Goal: Task Accomplishment & Management: Use online tool/utility

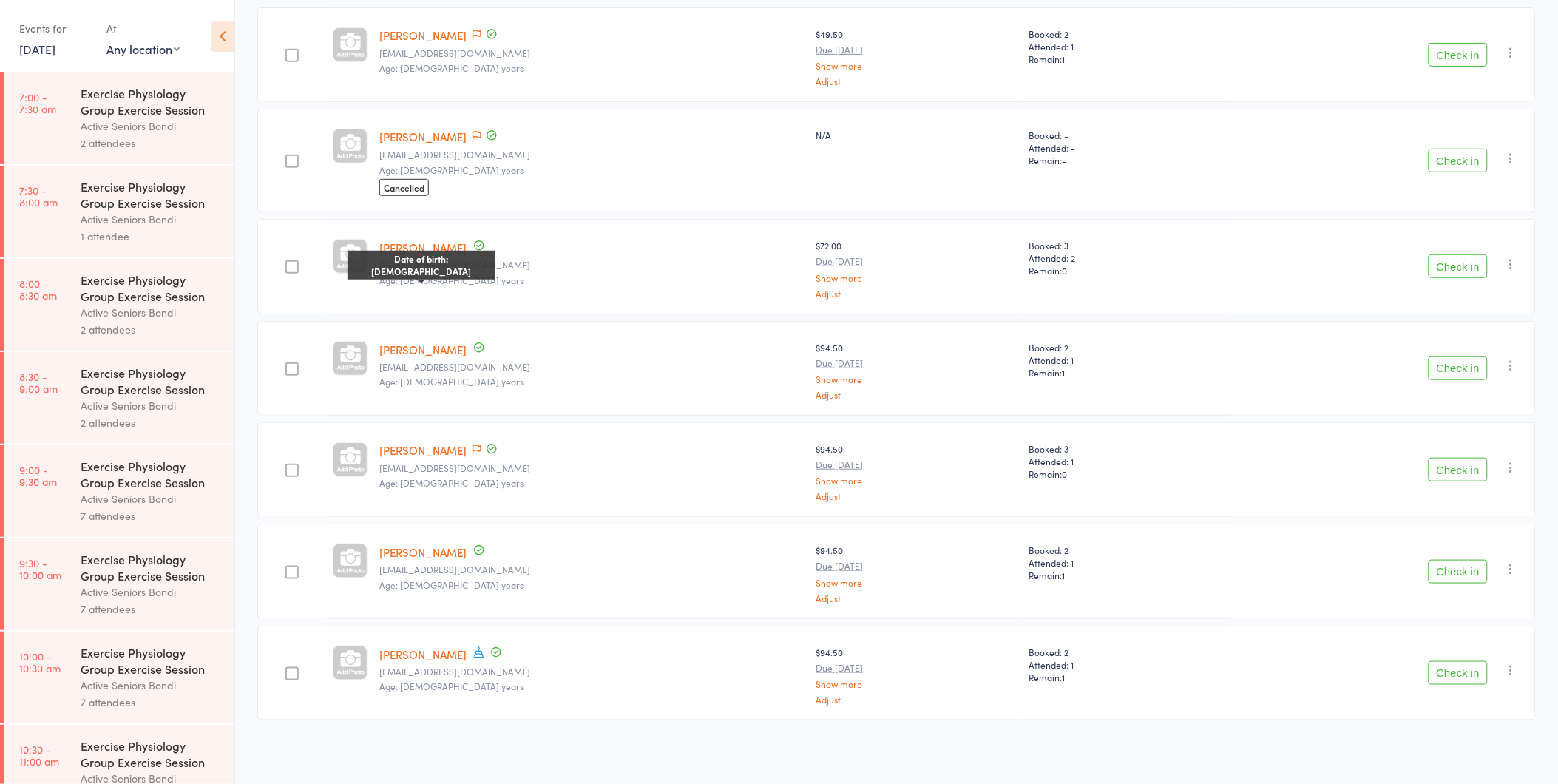
scroll to position [411, 0]
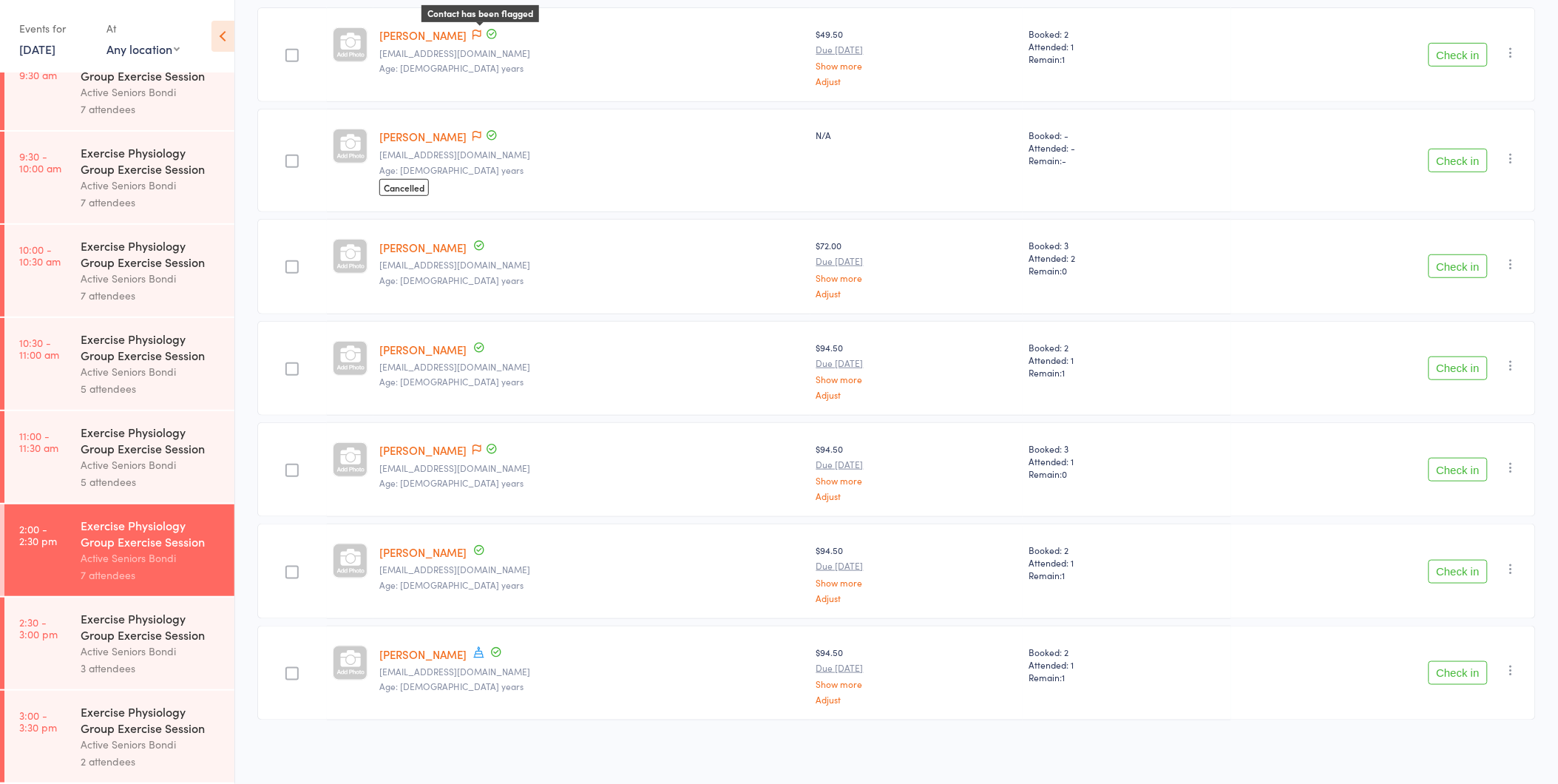
click at [482, 30] on icon at bounding box center [476, 35] width 8 height 10
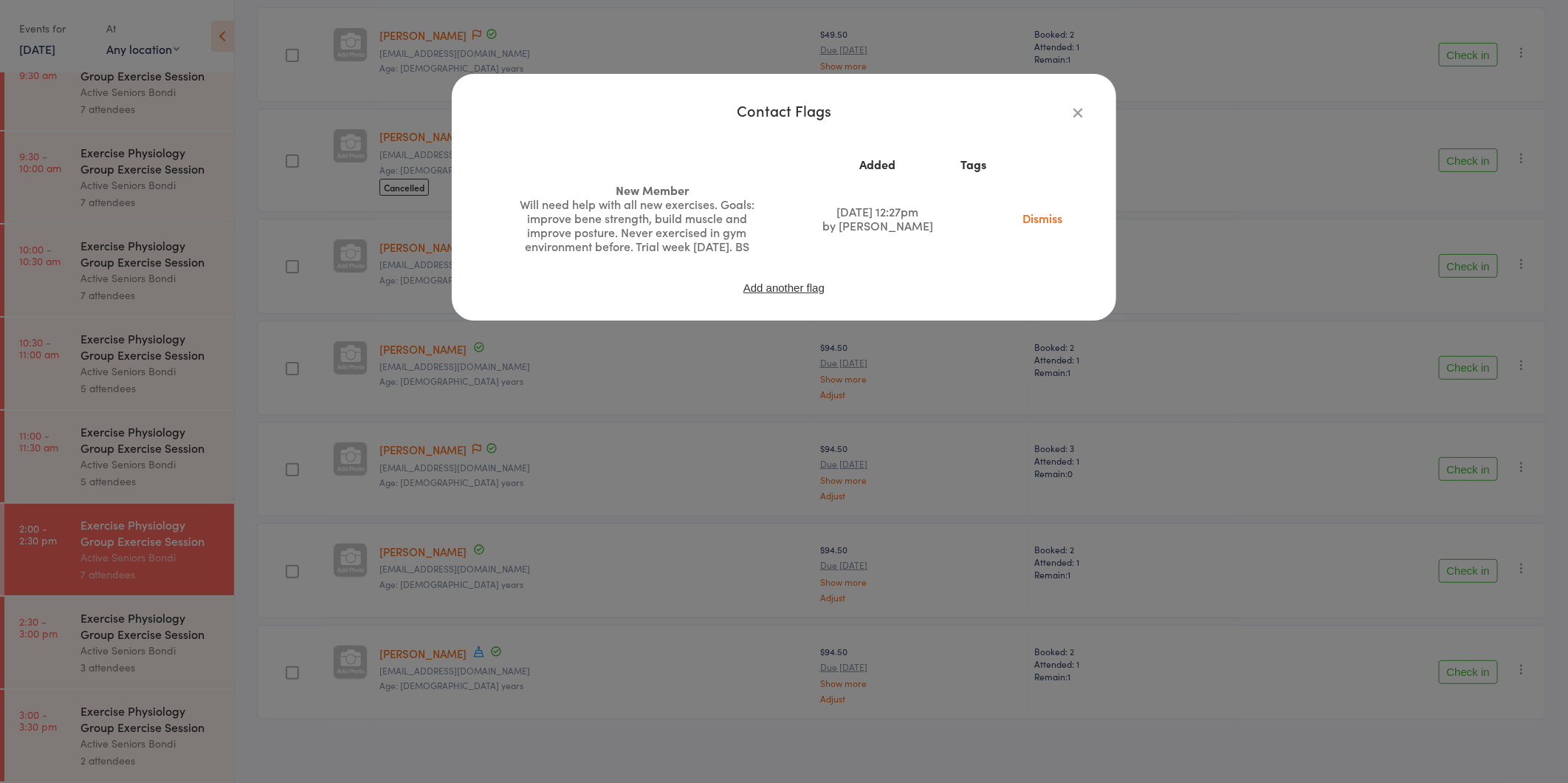
click at [481, 30] on div "Contact Flags Added Tags New Member Will need help with all new exercises. Goal…" at bounding box center [784, 392] width 1568 height 783
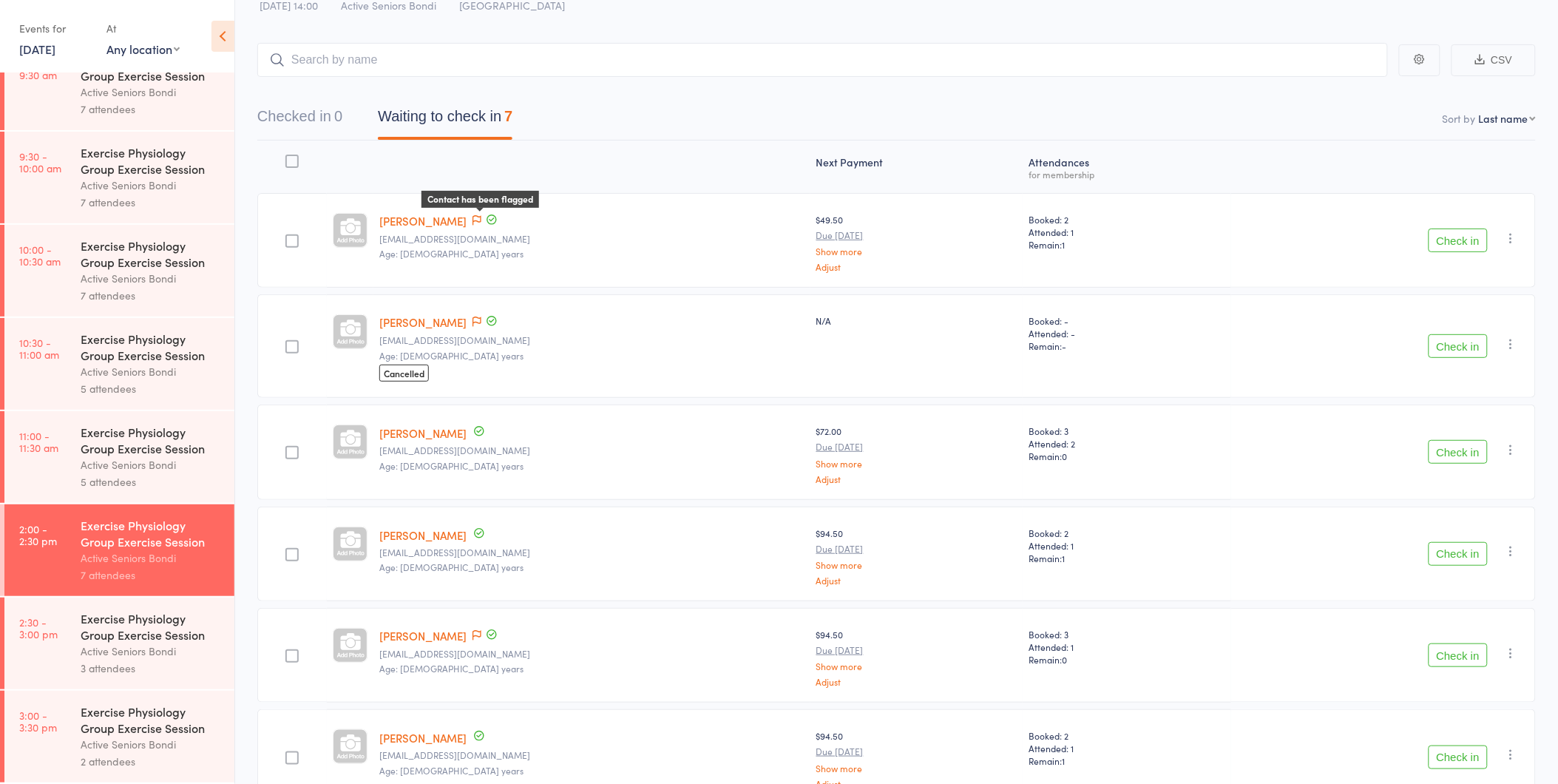
scroll to position [0, 0]
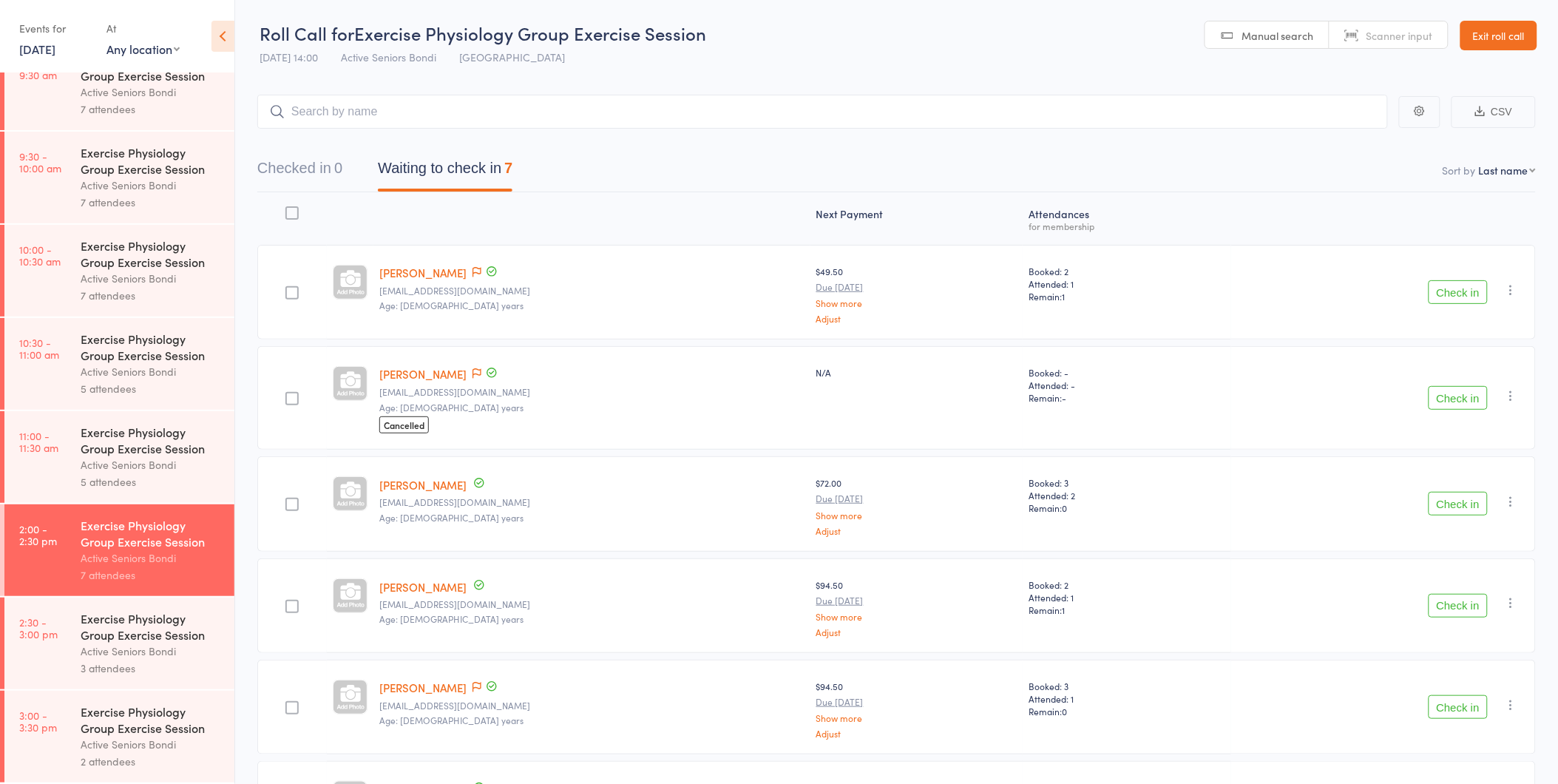
click at [444, 265] on link "[PERSON_NAME]" at bounding box center [422, 272] width 87 height 16
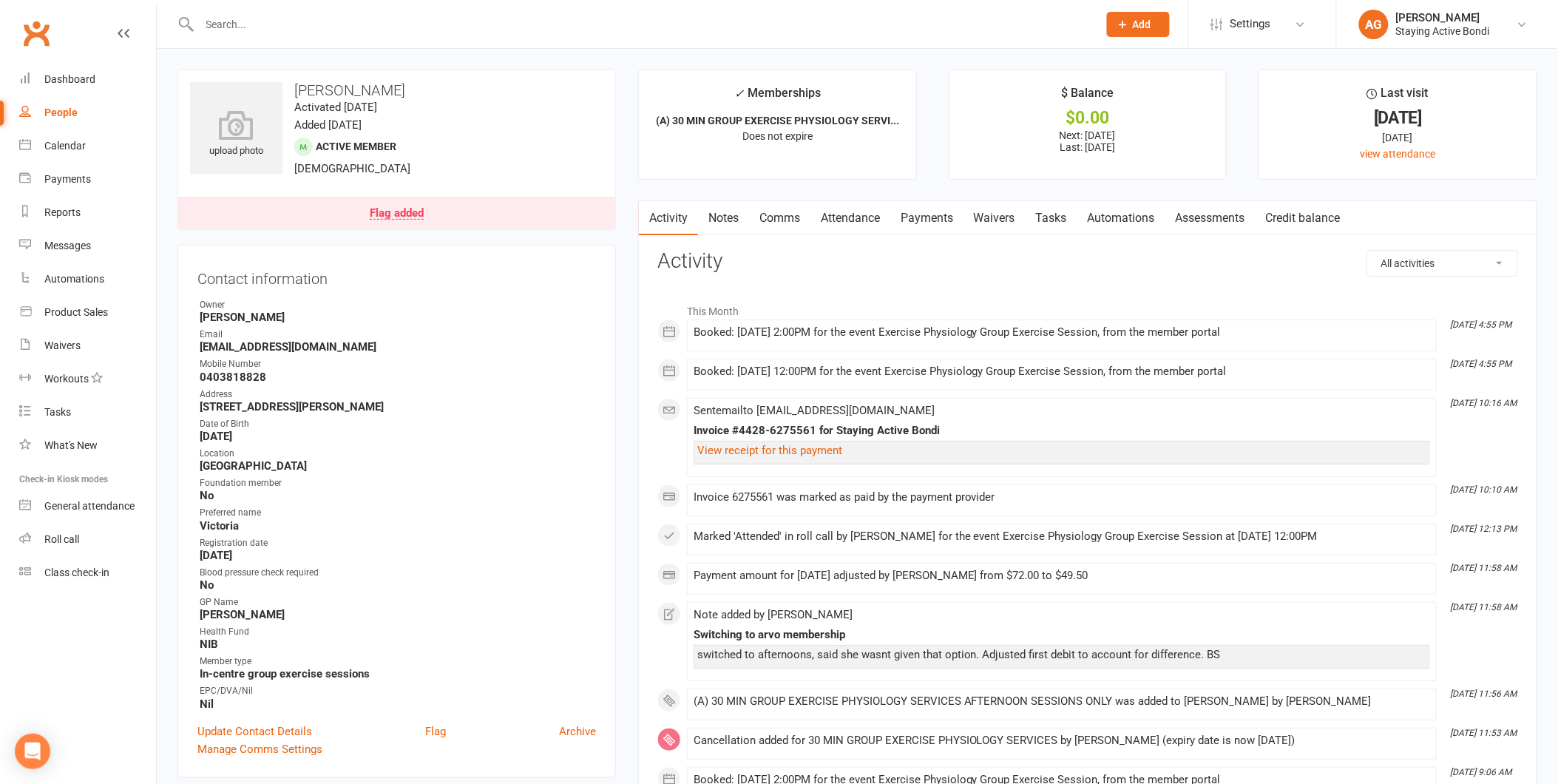
click at [954, 217] on link "Payments" at bounding box center [927, 218] width 73 height 34
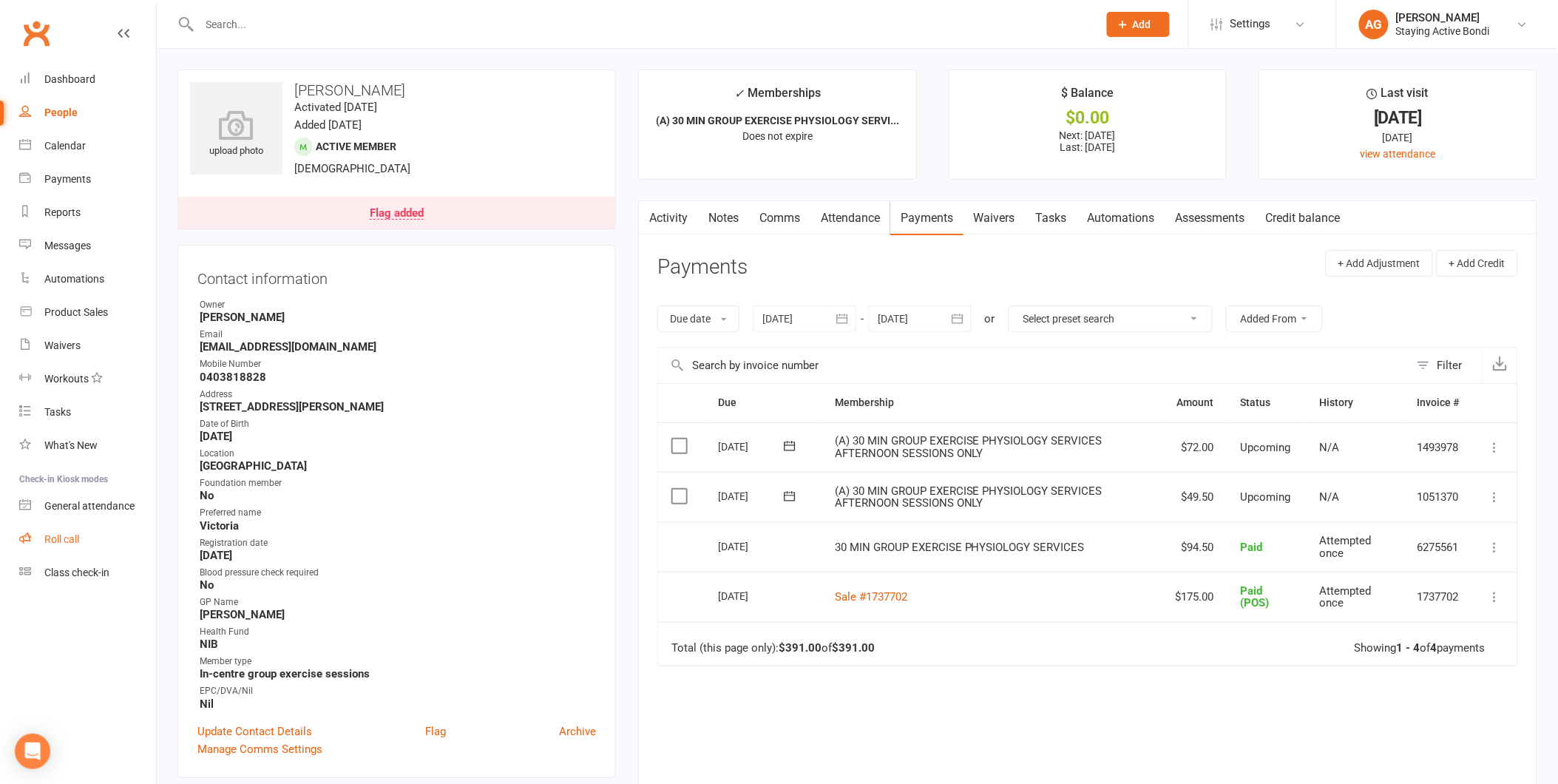
click at [94, 542] on link "Roll call" at bounding box center [88, 540] width 137 height 34
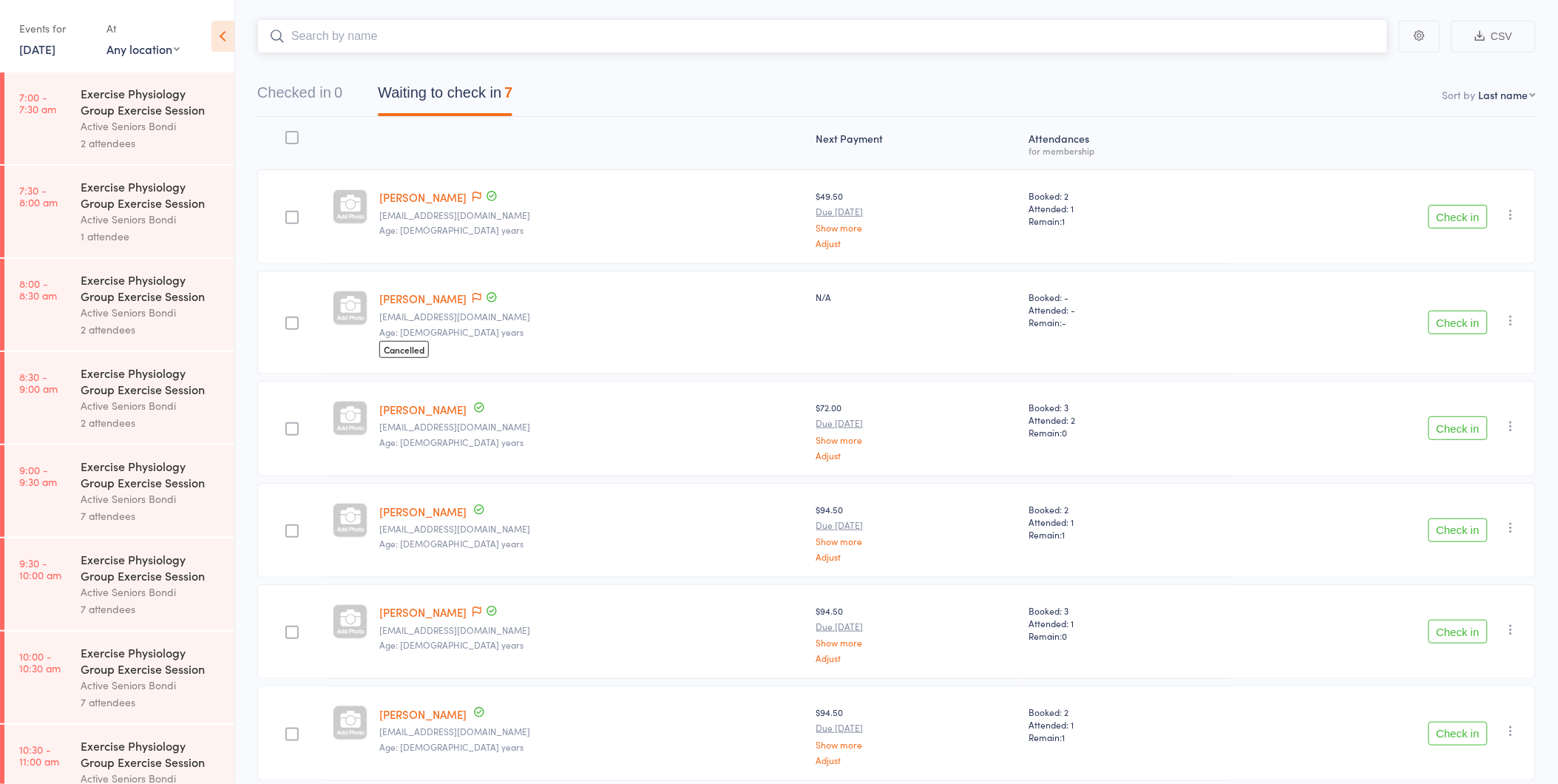
scroll to position [238, 0]
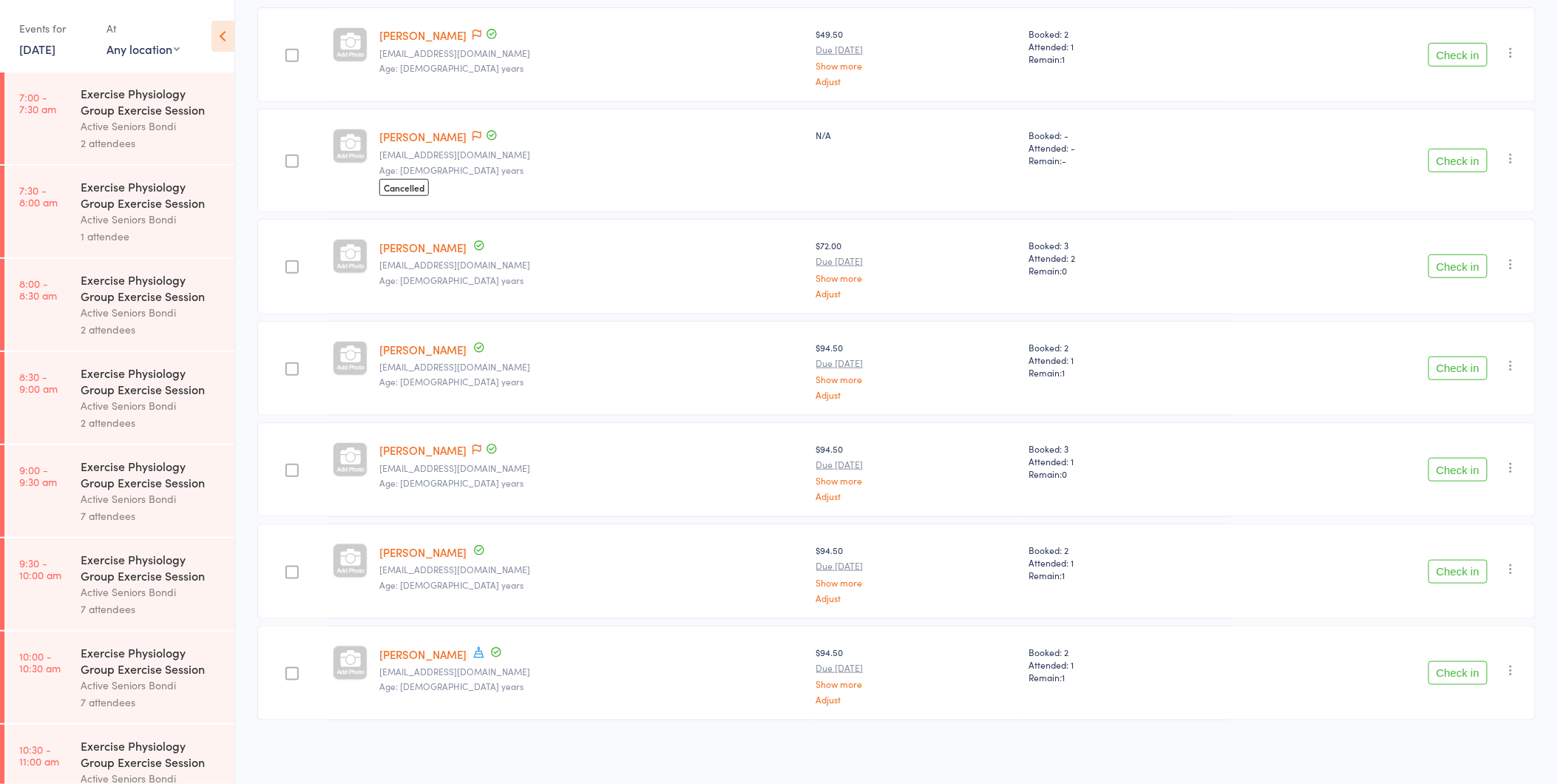
click at [1441, 261] on button "Check in" at bounding box center [1458, 266] width 59 height 23
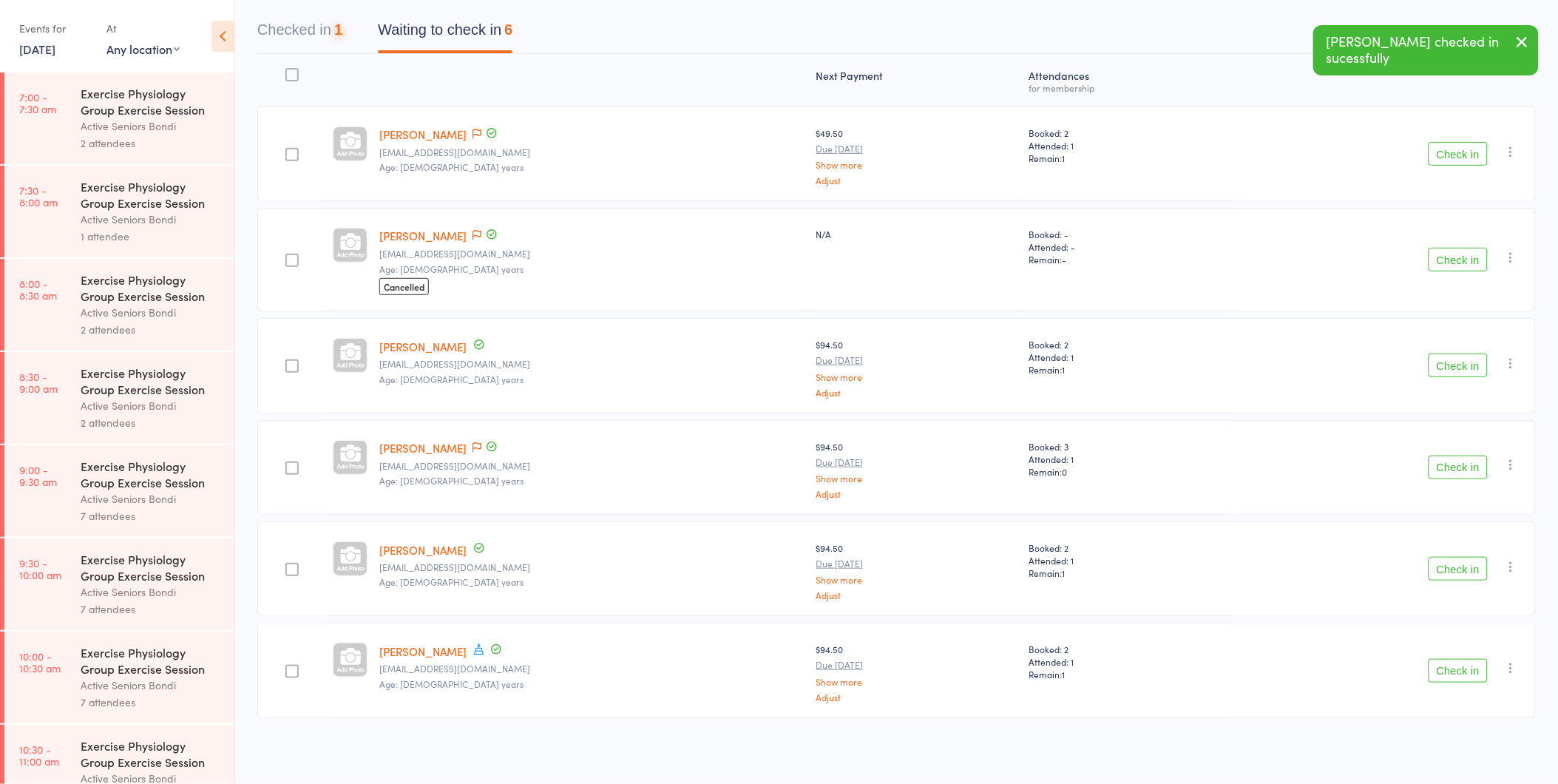
scroll to position [136, 0]
click at [1445, 363] on button "Check in" at bounding box center [1458, 367] width 59 height 23
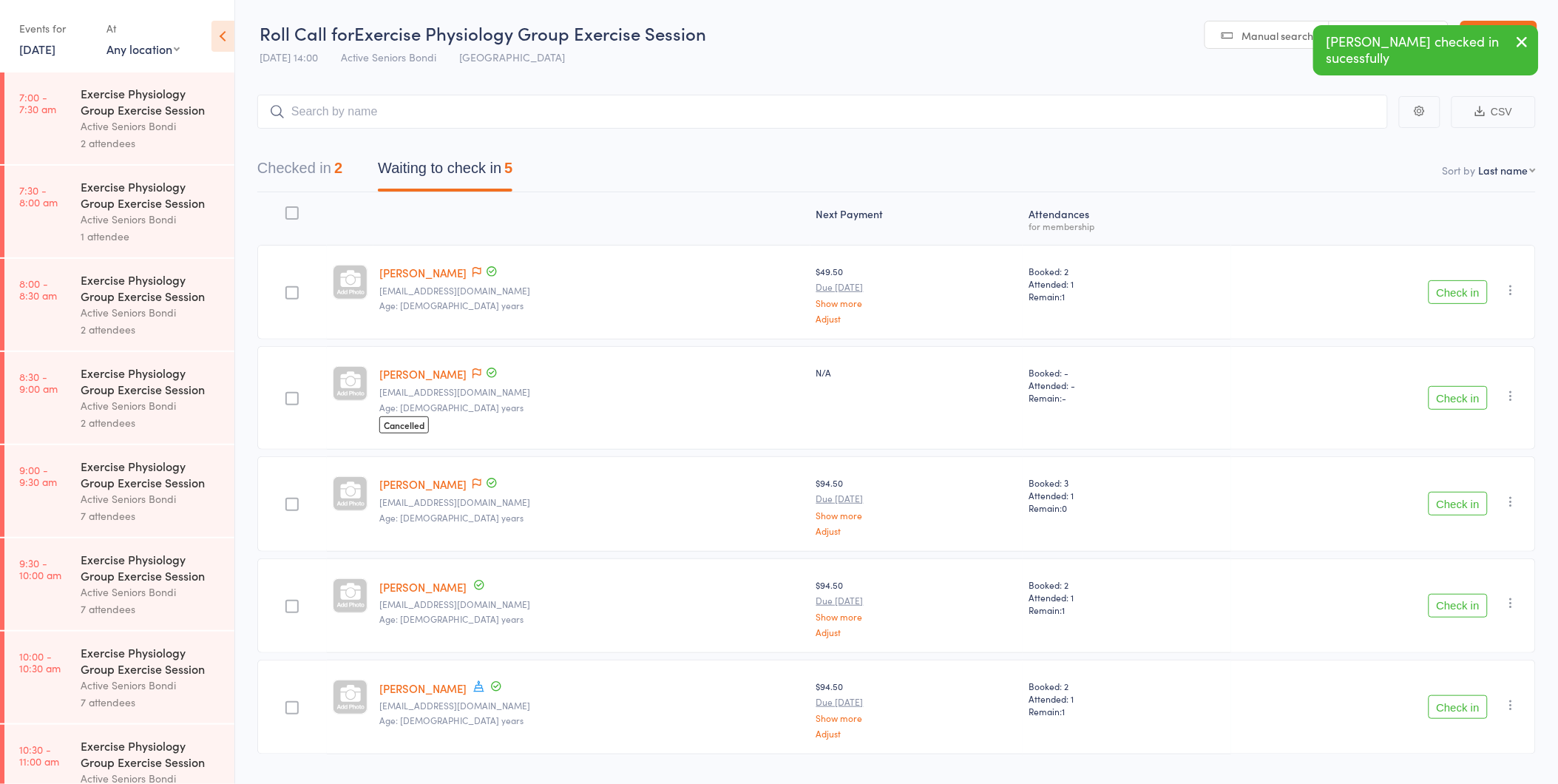
scroll to position [34, 0]
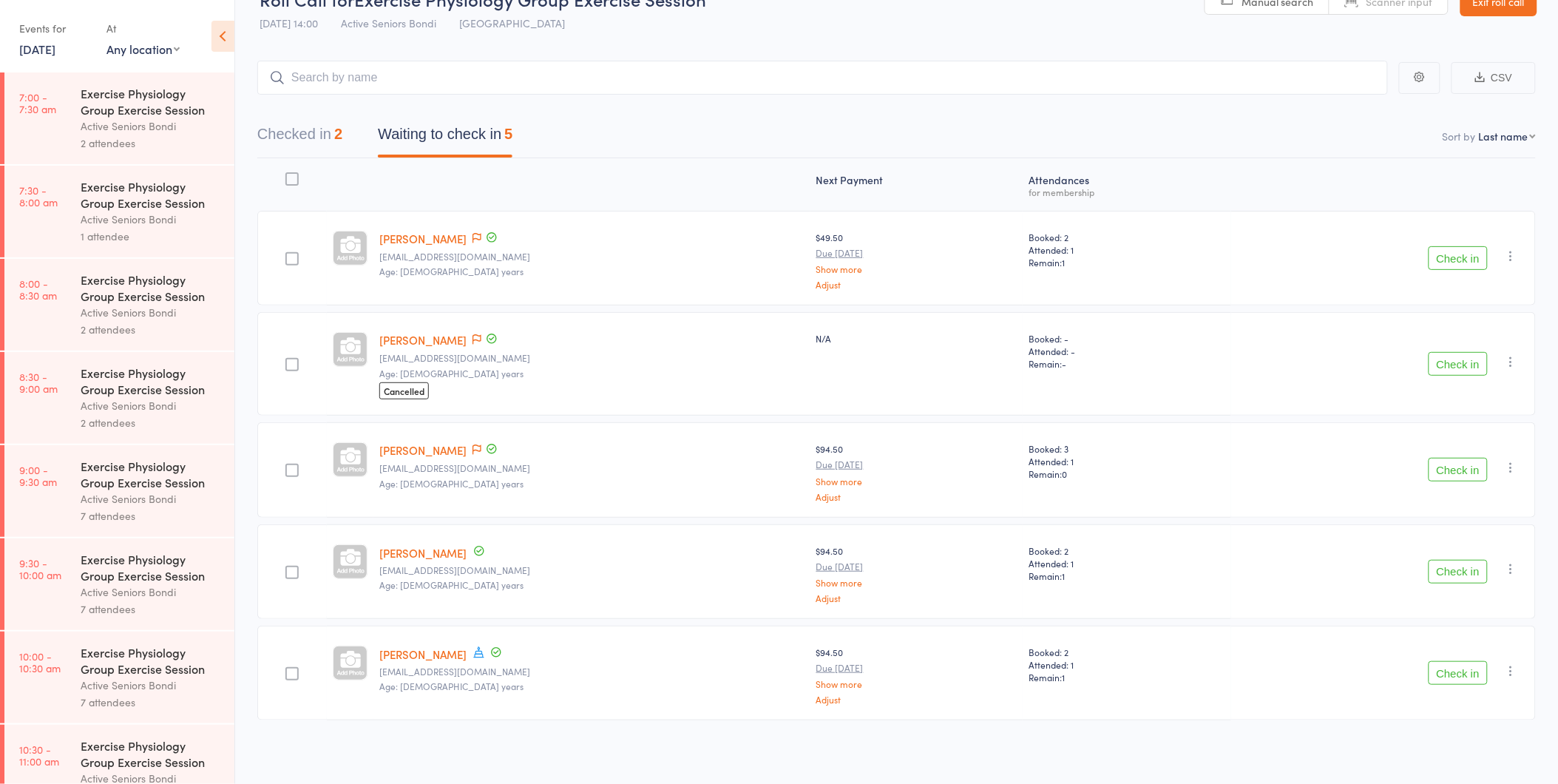
click at [1204, 743] on div "Next Payment Atten­dances for membership Victoria Campbell campbellvictoria@gma…" at bounding box center [896, 472] width 1279 height 628
click at [1424, 358] on div "Check in Check in Send message Add Note Add Task Add Flag Remove Mark absent" at bounding box center [1384, 364] width 305 height 104
click at [1454, 268] on button "Check in" at bounding box center [1458, 257] width 59 height 23
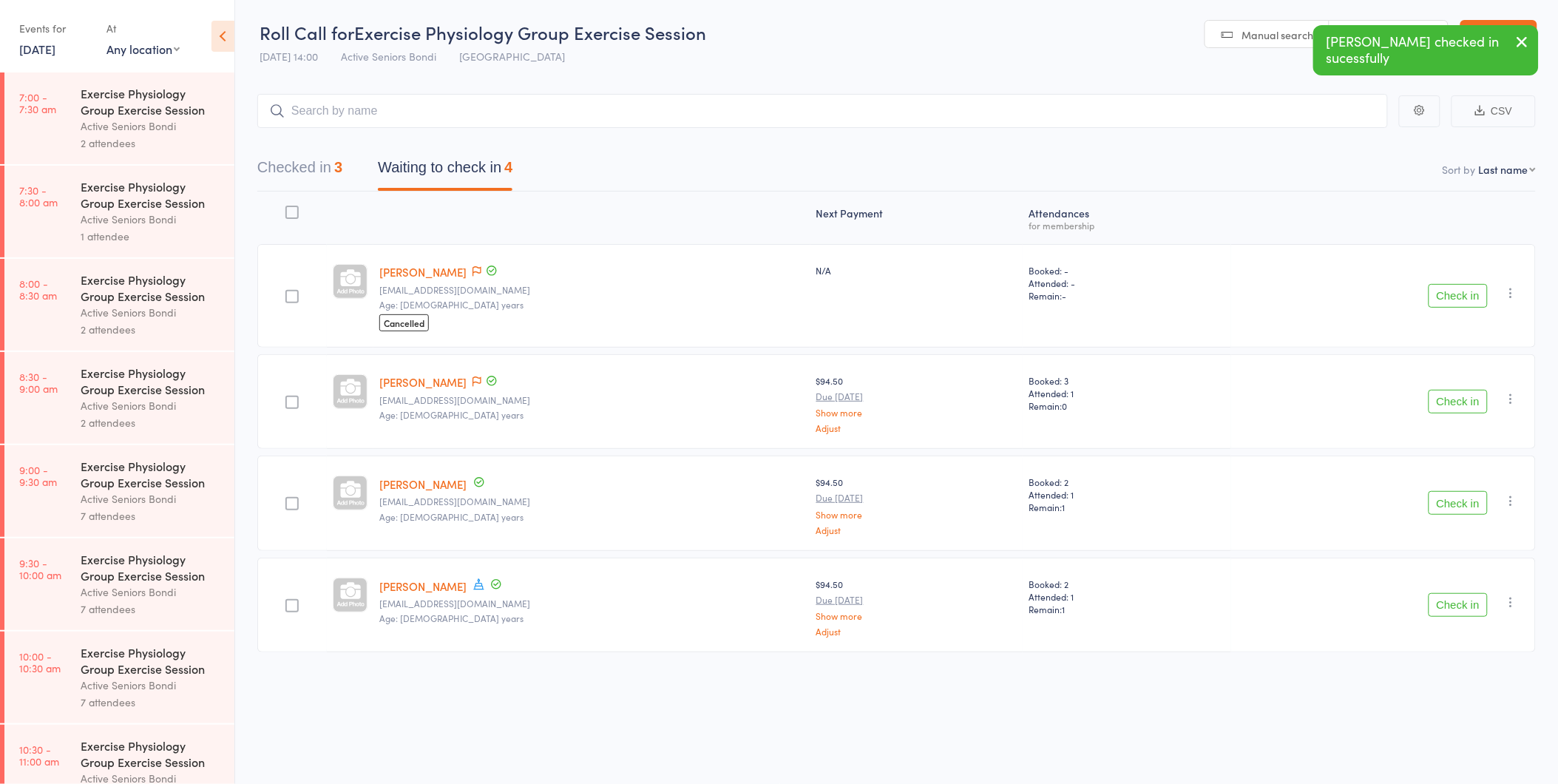
click at [1458, 288] on button "Check in" at bounding box center [1458, 296] width 59 height 23
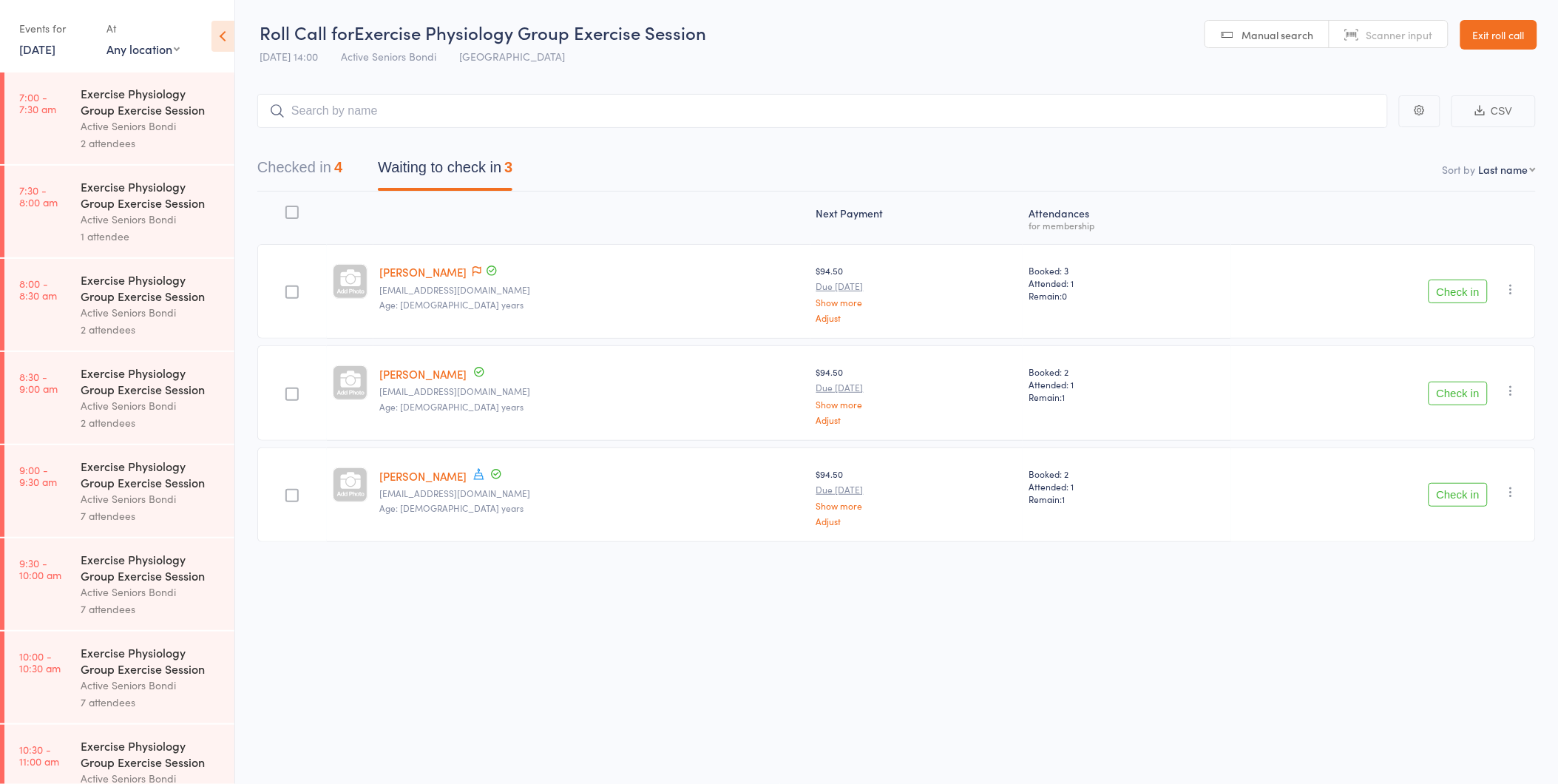
click at [1444, 284] on button "Check in" at bounding box center [1458, 291] width 59 height 23
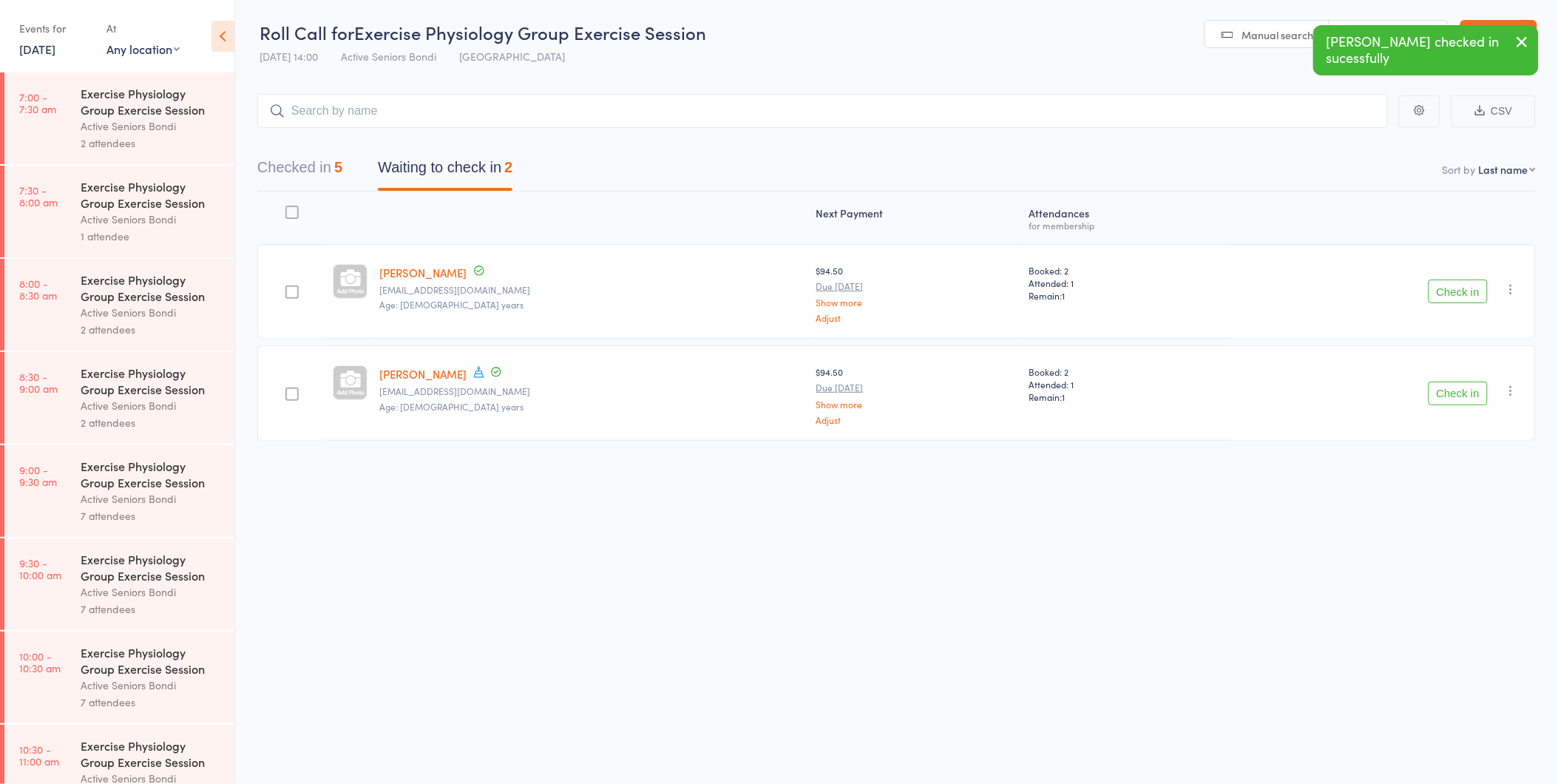
click at [341, 174] on div "5" at bounding box center [338, 167] width 8 height 16
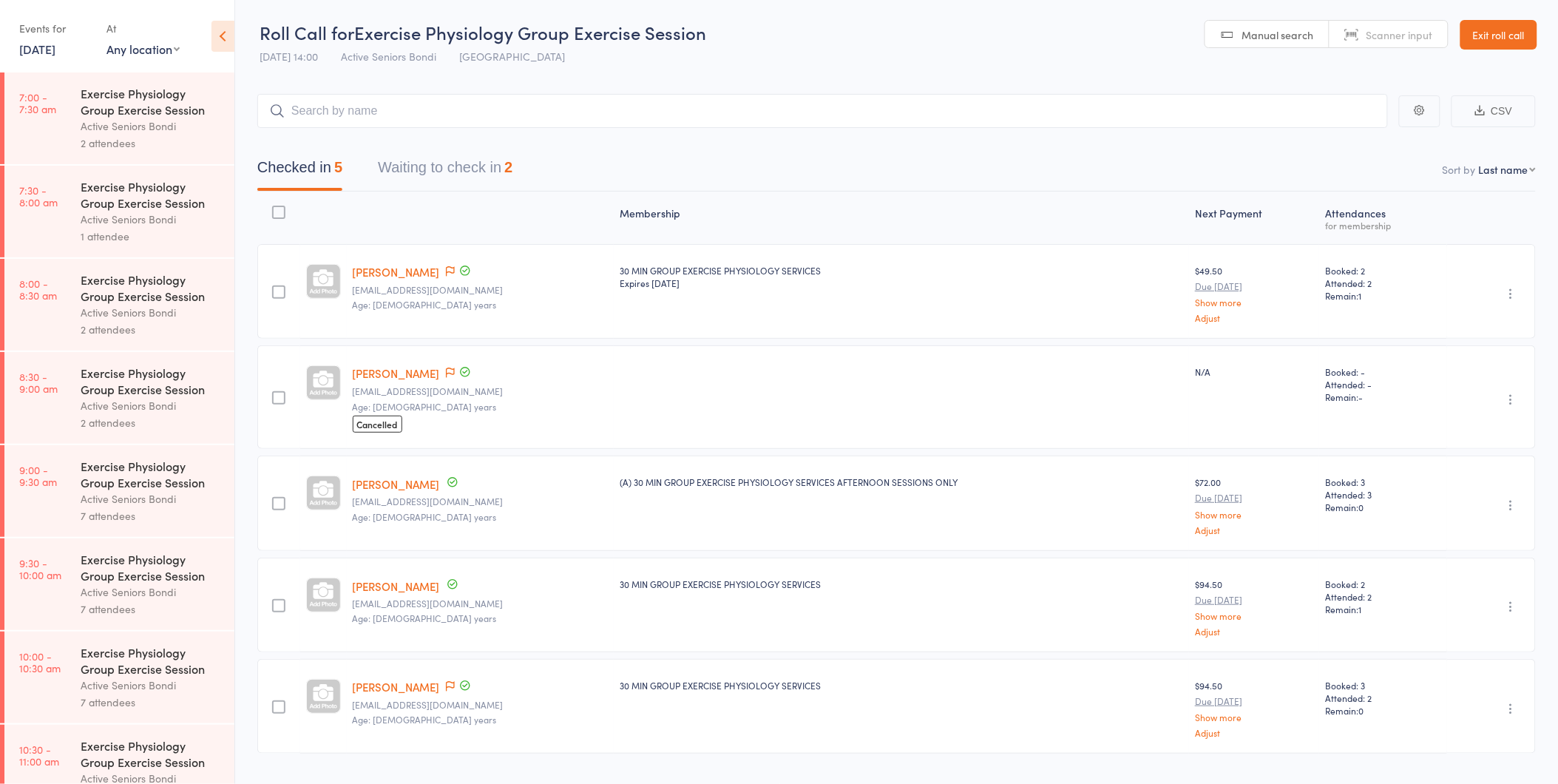
click at [454, 178] on button "Waiting to check in 2" at bounding box center [445, 171] width 135 height 39
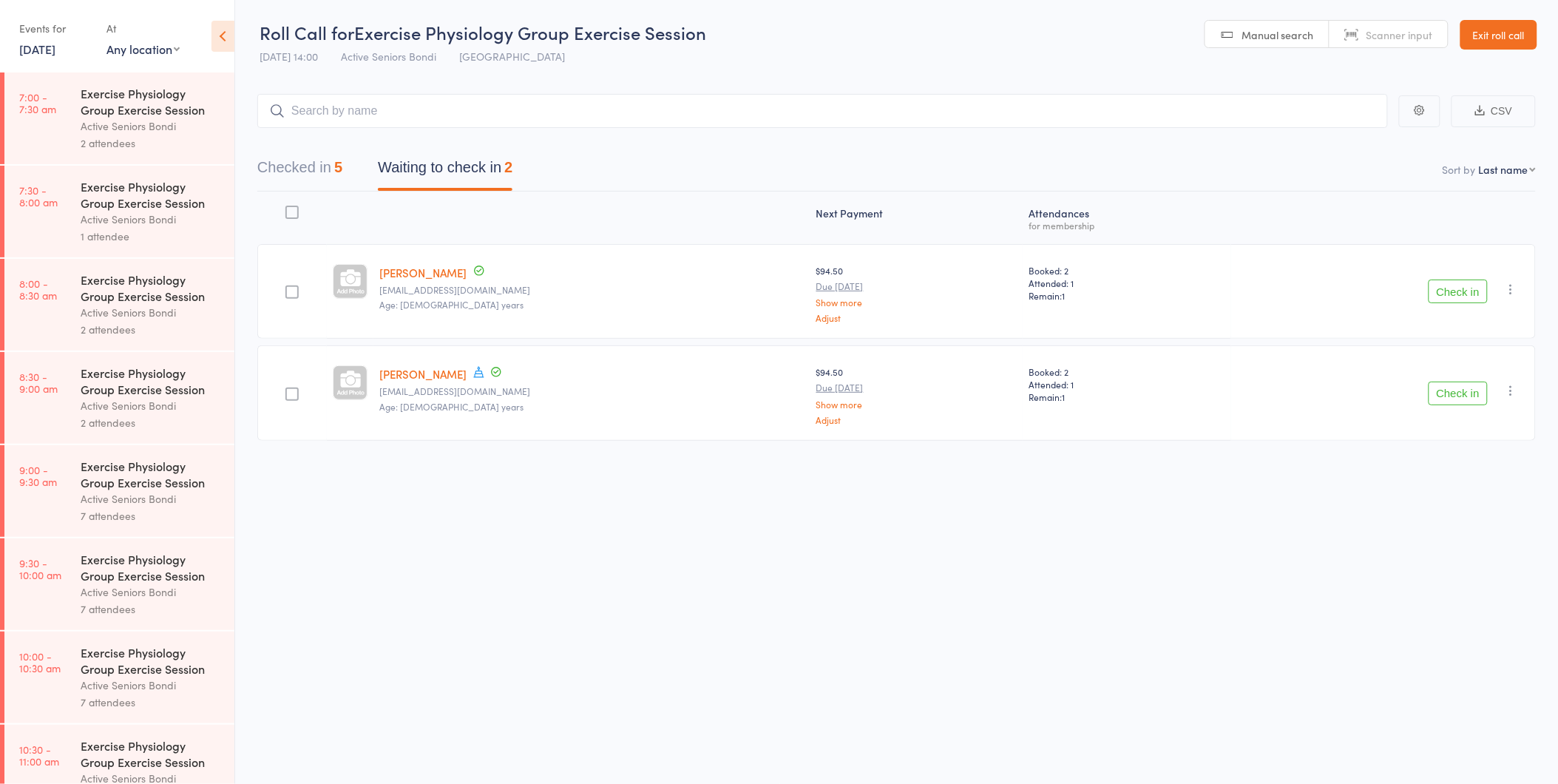
click at [301, 150] on div "Checked in 5 Waiting to check in 2" at bounding box center [896, 160] width 1279 height 64
click at [1452, 288] on button "Check in" at bounding box center [1458, 291] width 59 height 23
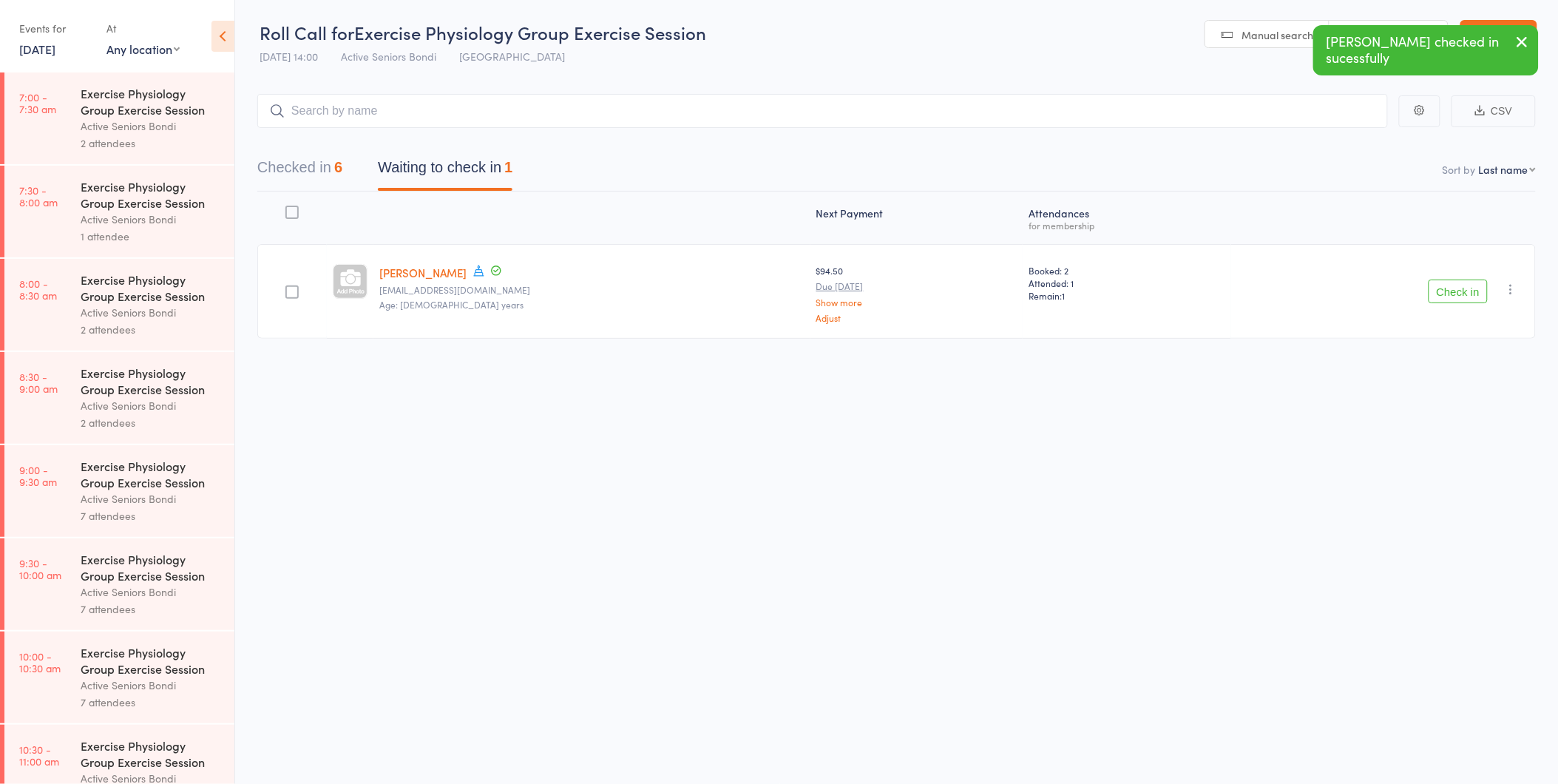
click at [1442, 281] on button "Check in" at bounding box center [1458, 291] width 59 height 23
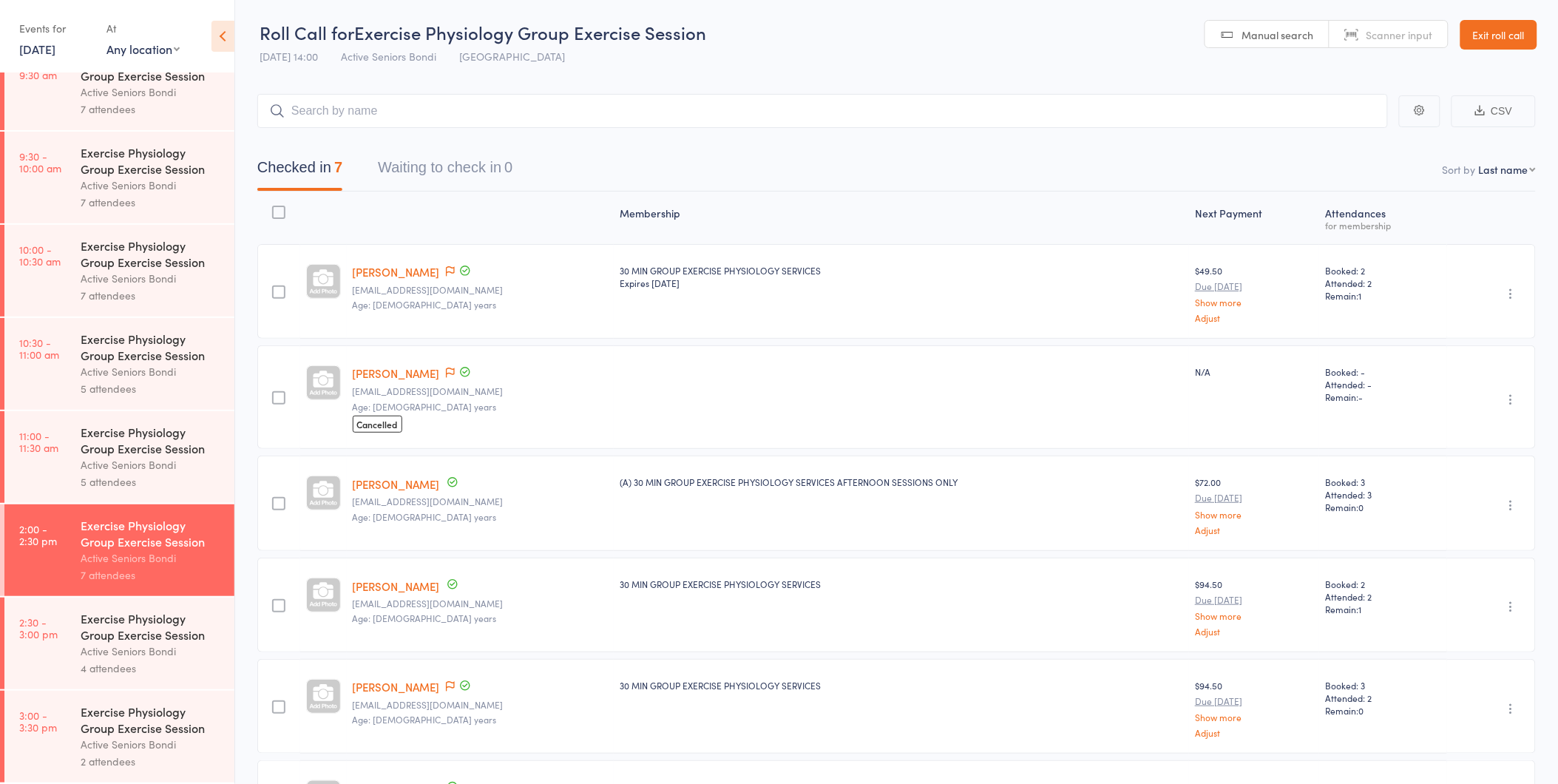
scroll to position [411, 0]
click at [143, 611] on div "Exercise Physiology Group Exercise Session" at bounding box center [151, 626] width 141 height 33
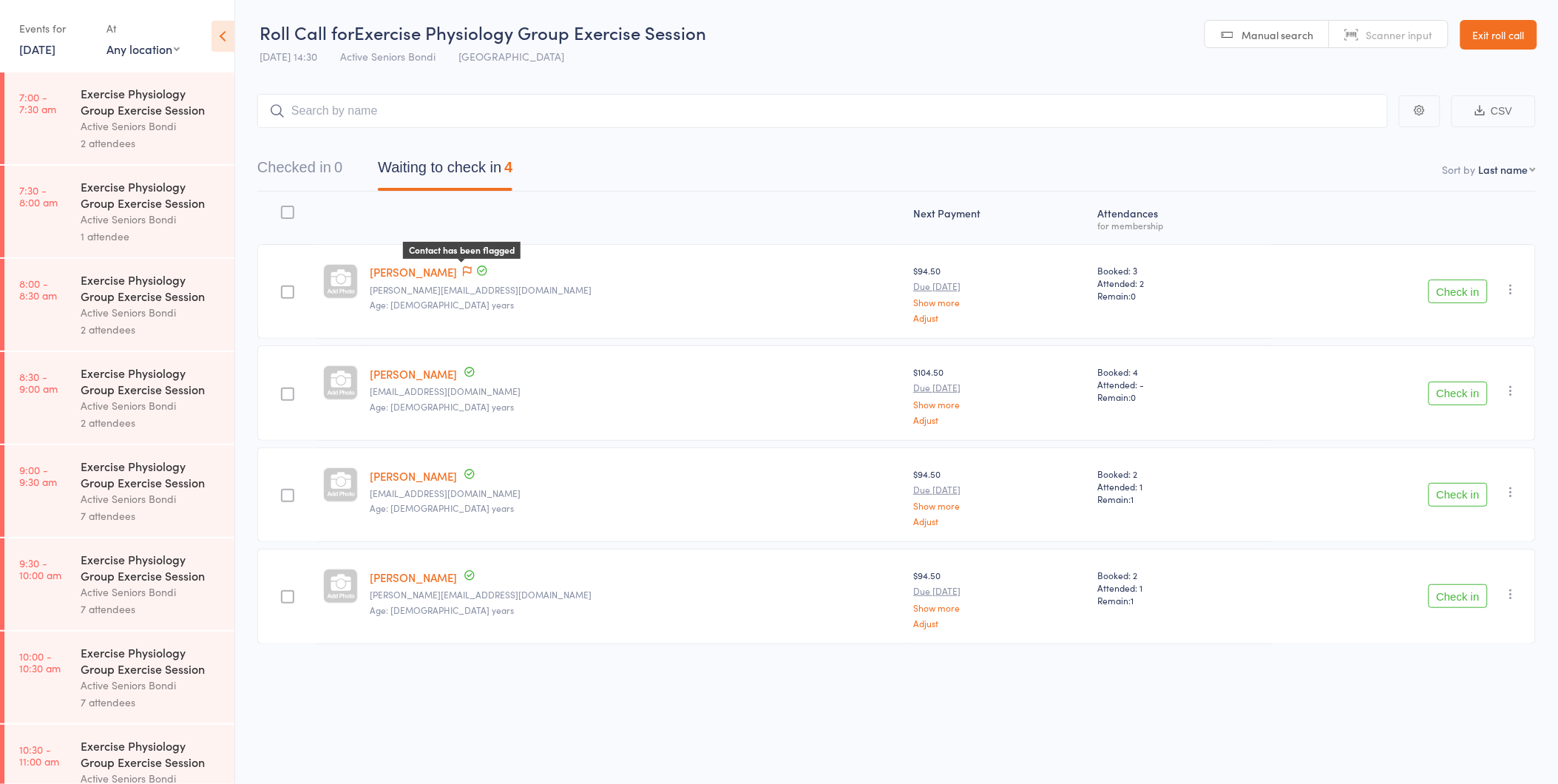
click at [472, 276] on span at bounding box center [467, 272] width 8 height 15
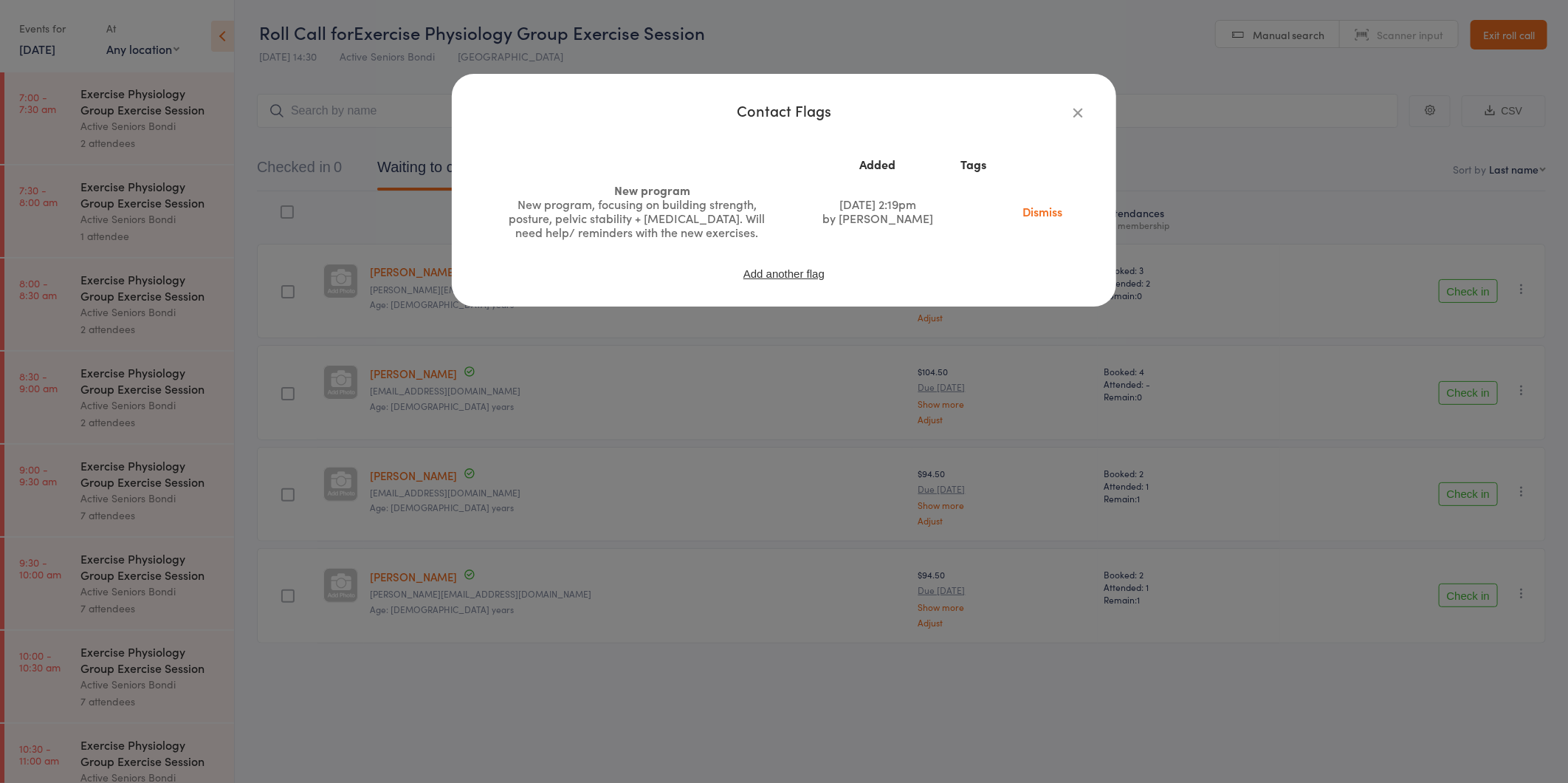
click at [521, 342] on div "Contact Flags Added Tags New program New program, focusing on building strength…" at bounding box center [784, 392] width 1568 height 783
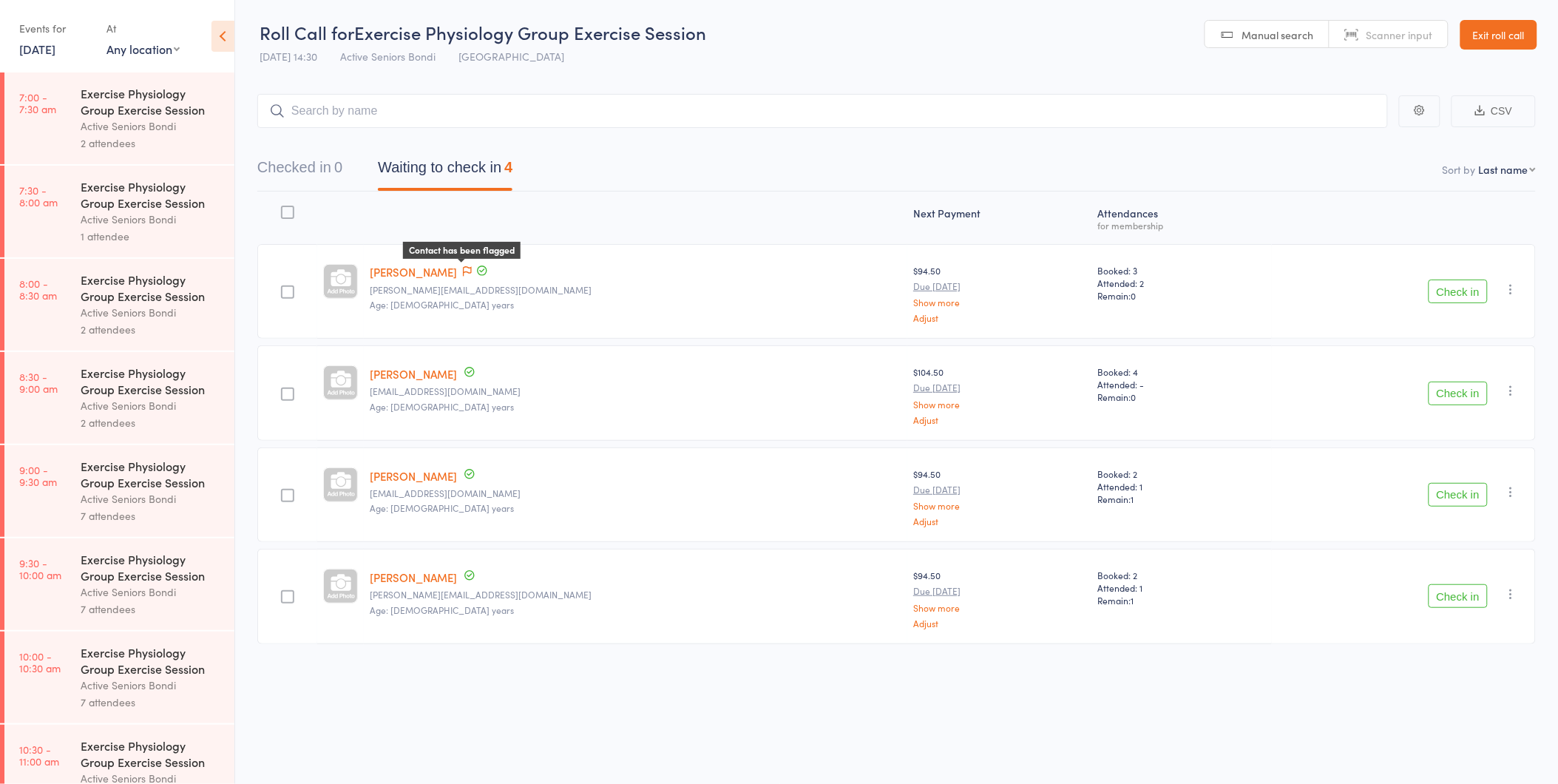
click at [471, 267] on icon at bounding box center [467, 271] width 8 height 10
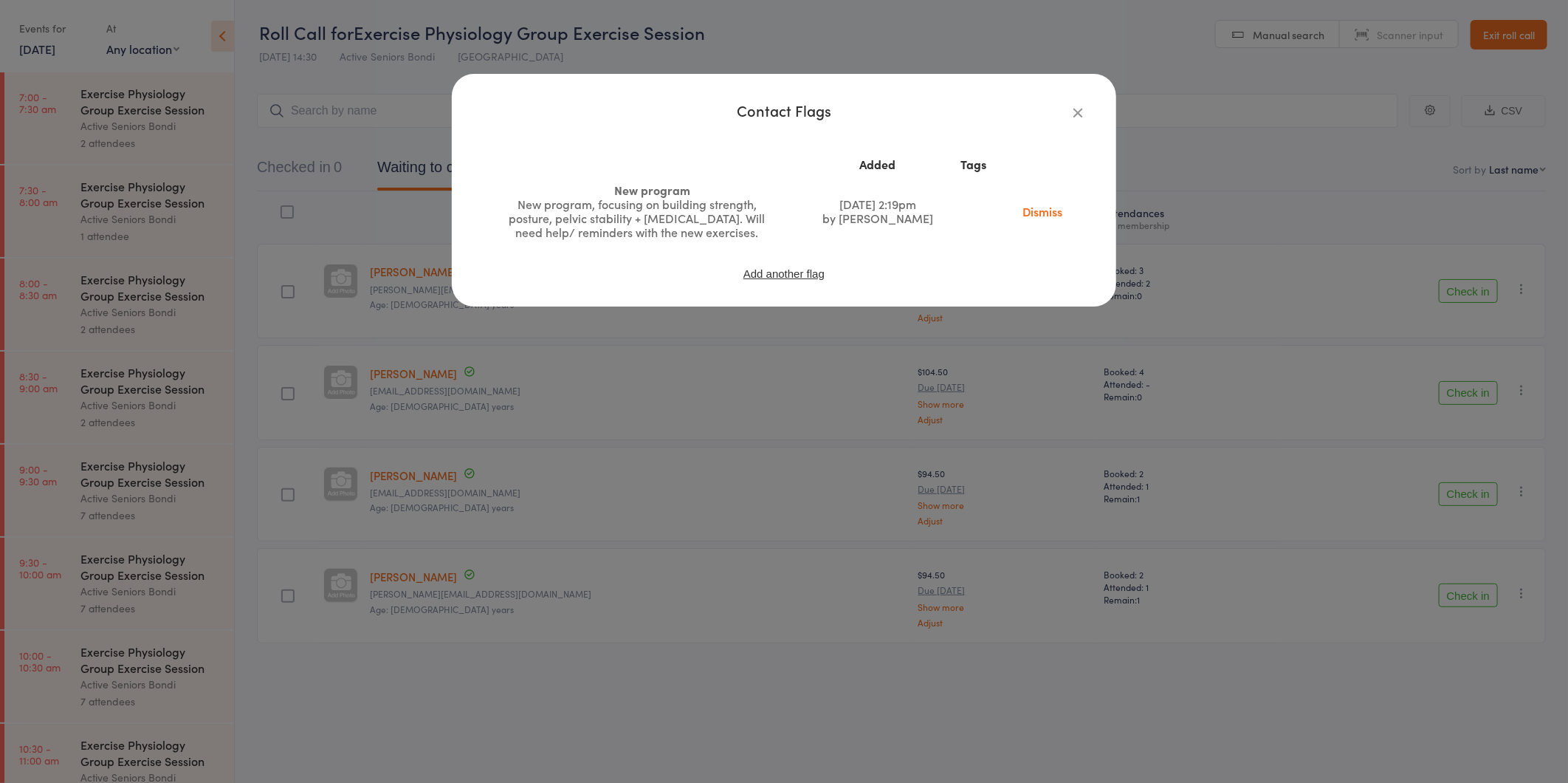
click at [1051, 209] on link "Dismiss" at bounding box center [1042, 210] width 62 height 16
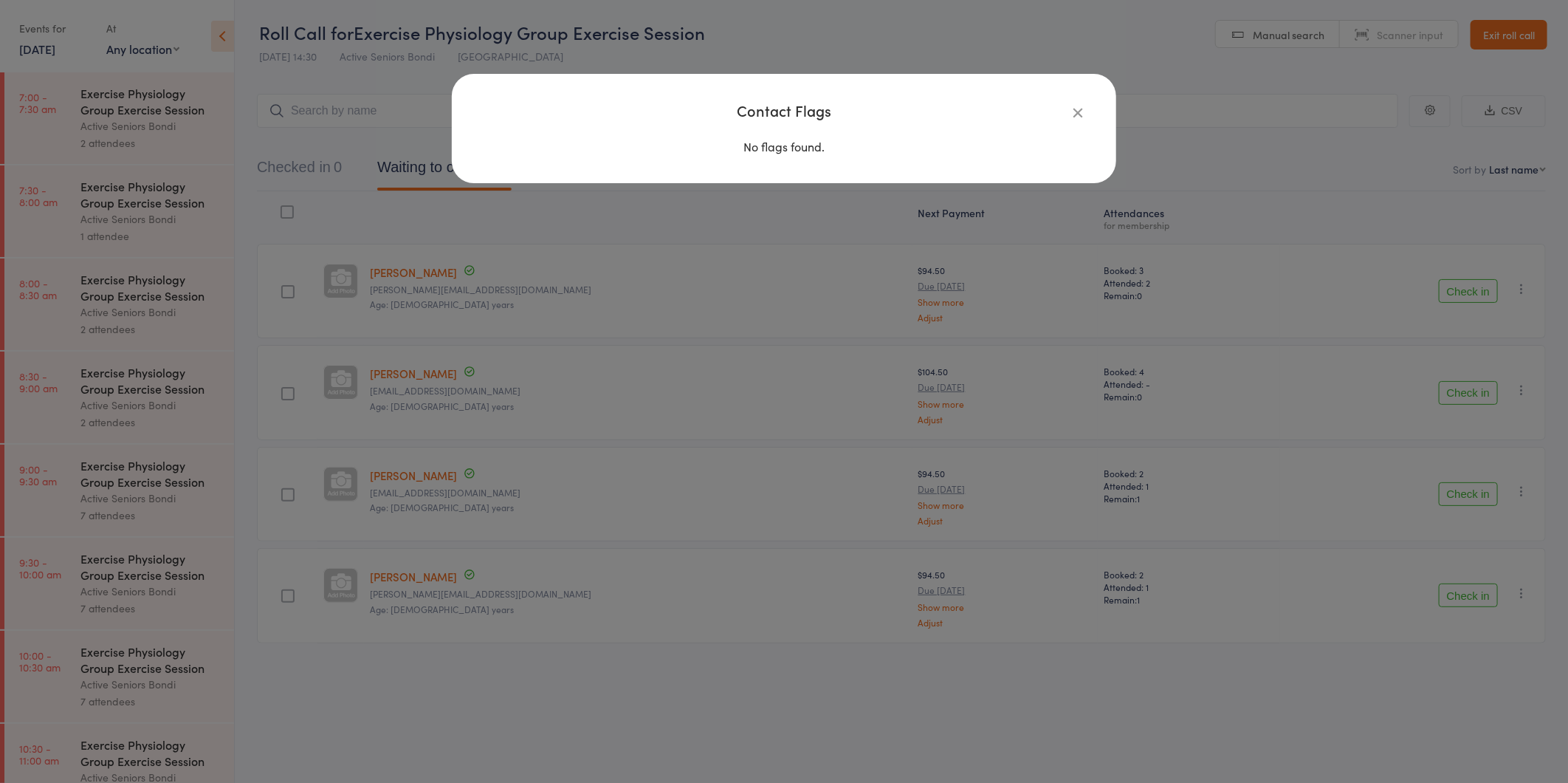
click at [1199, 121] on div "Contact Flags No flags found." at bounding box center [784, 392] width 1568 height 783
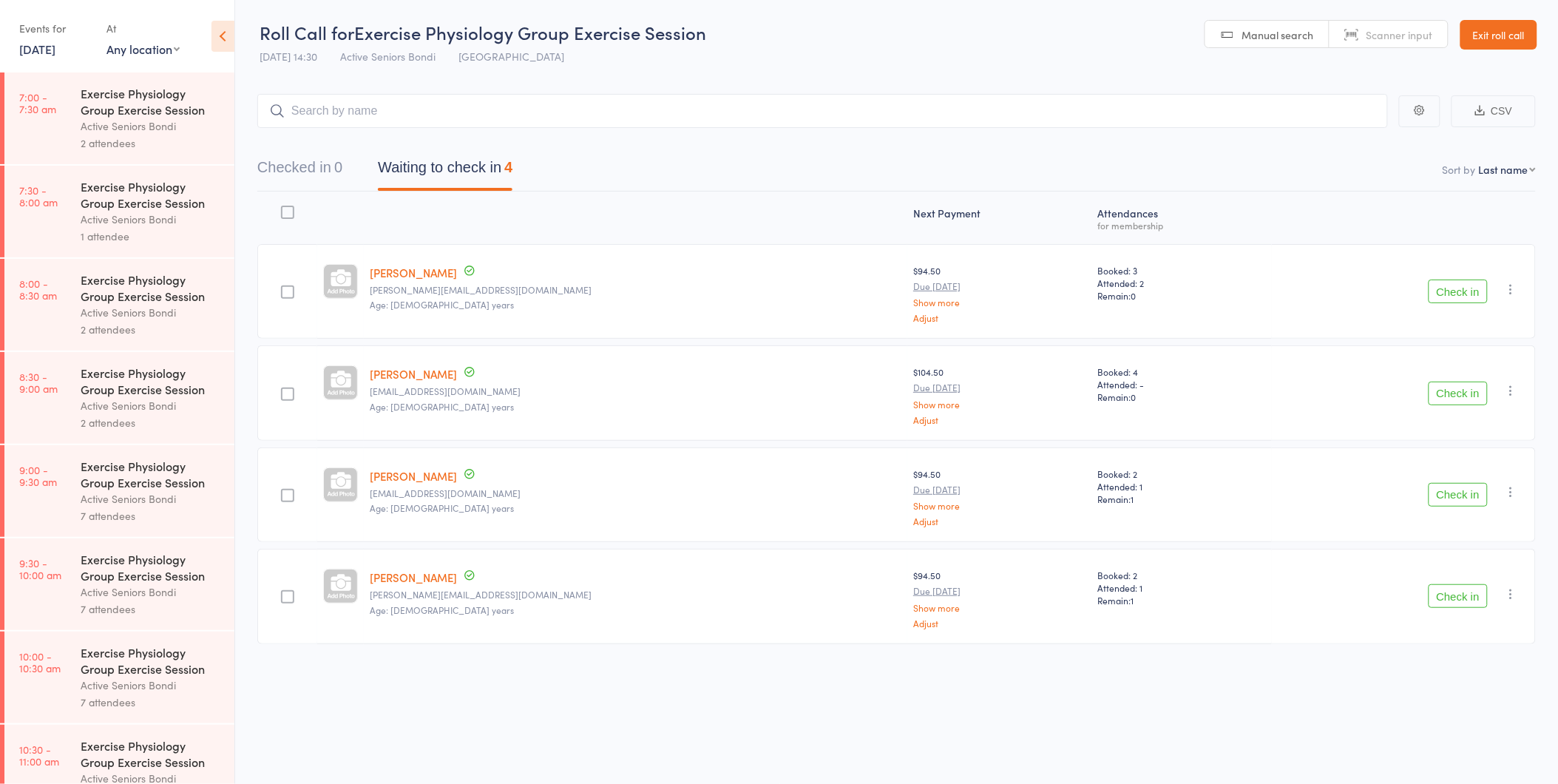
click at [1452, 298] on button "Check in" at bounding box center [1458, 291] width 59 height 23
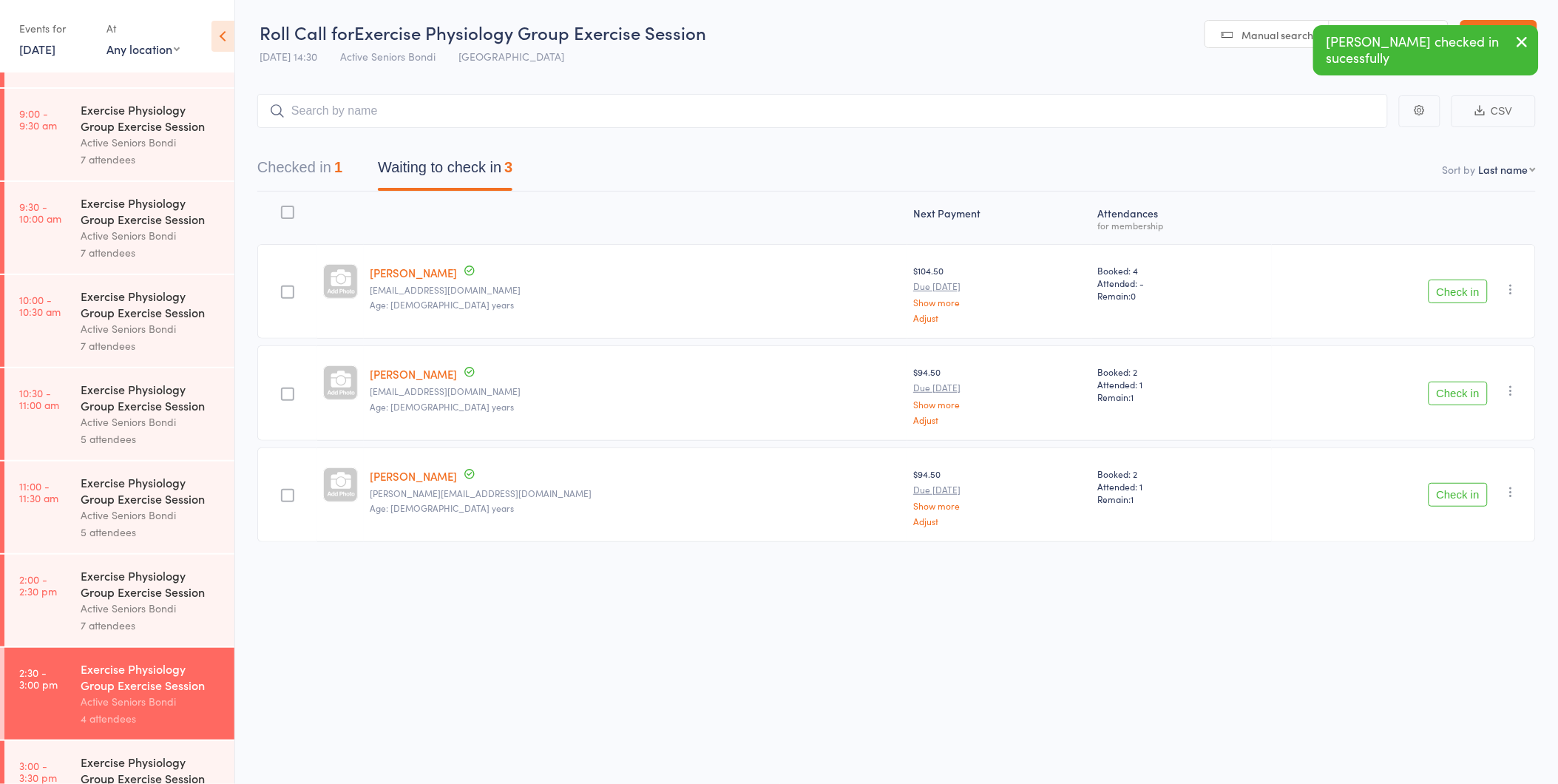
scroll to position [411, 0]
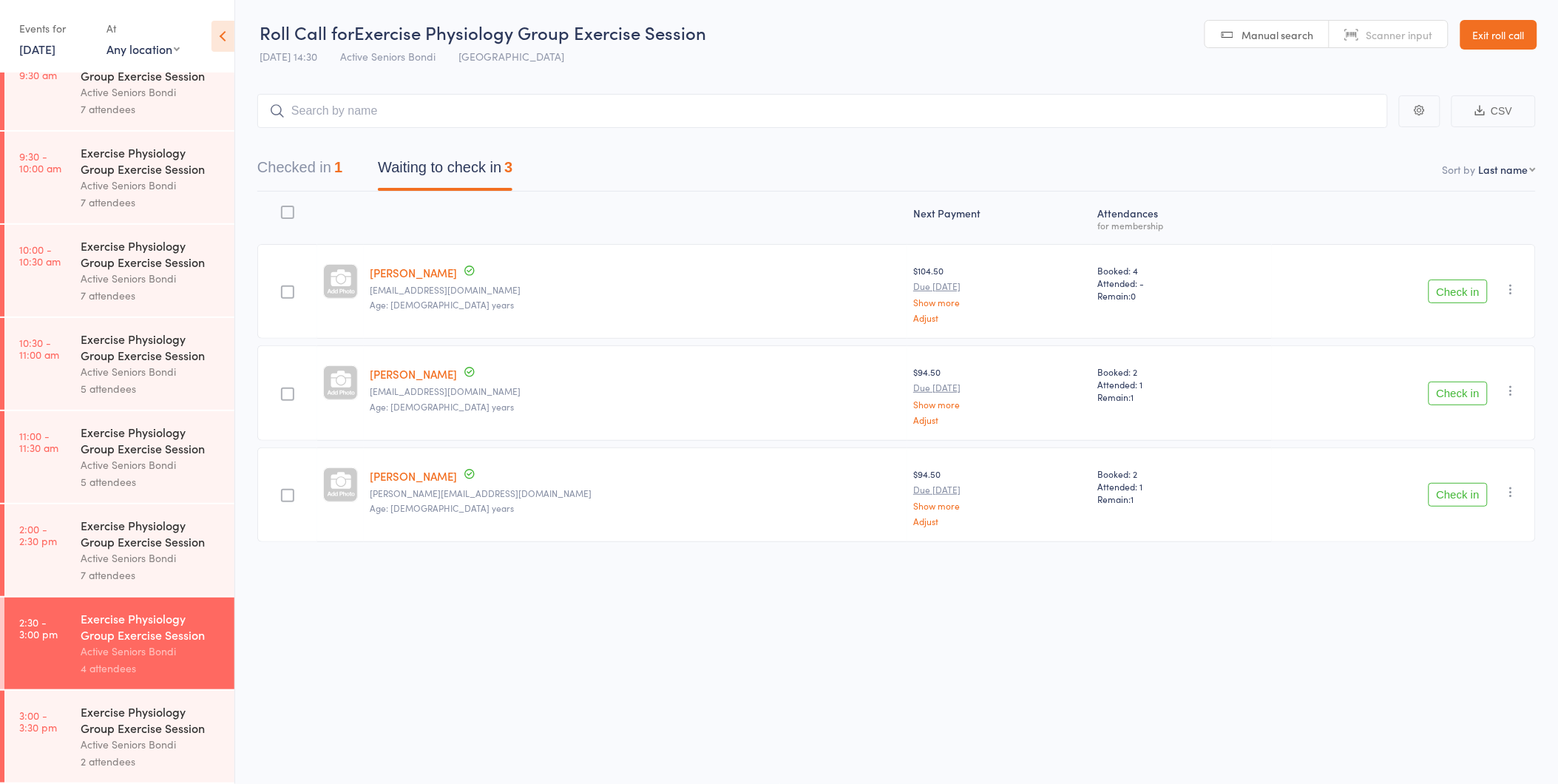
click at [1463, 399] on button "Check in" at bounding box center [1458, 393] width 59 height 23
click at [1472, 294] on button "Check in" at bounding box center [1458, 291] width 59 height 23
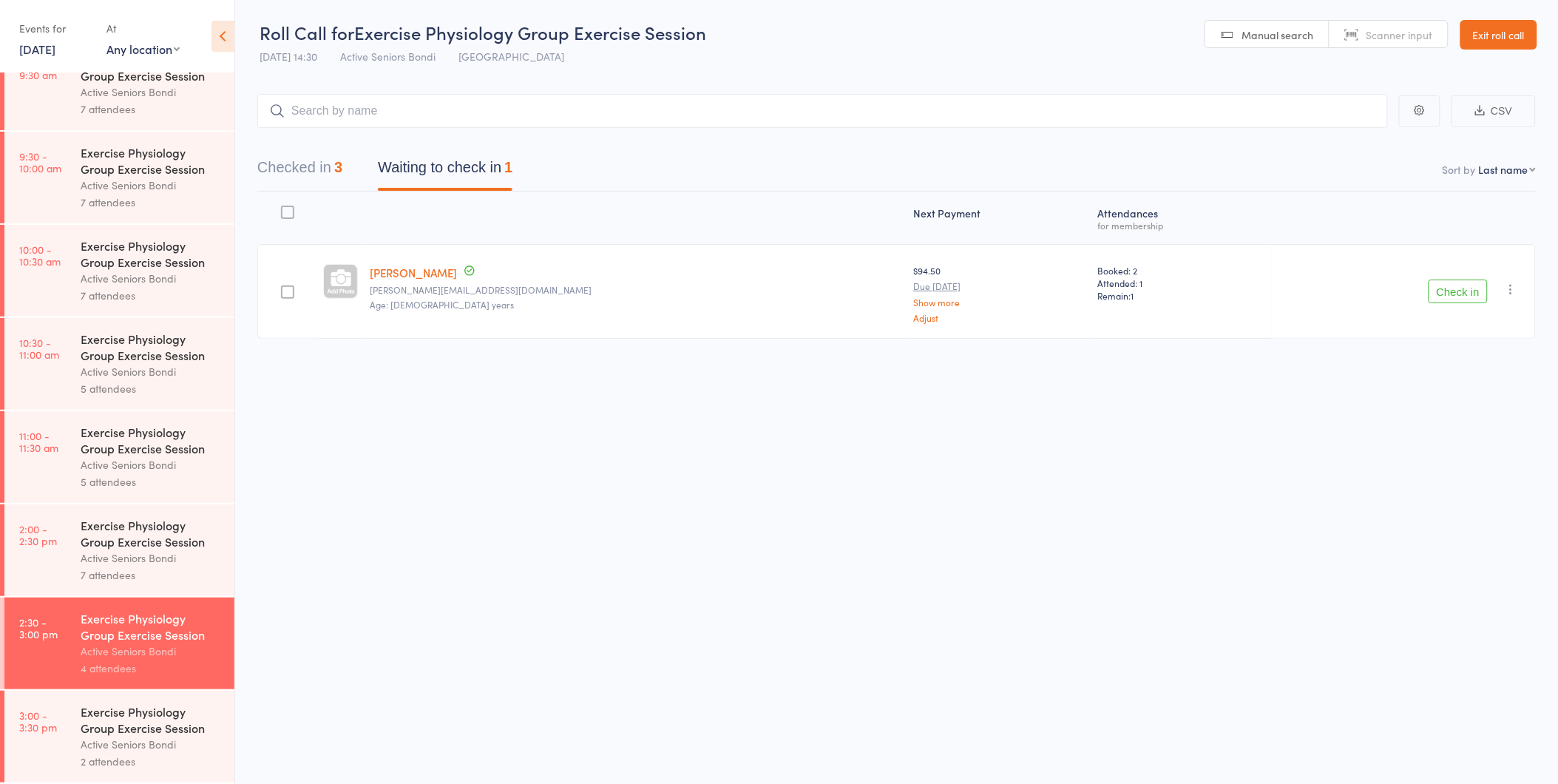
click at [195, 728] on div "Exercise Physiology Group Exercise Session" at bounding box center [151, 719] width 141 height 33
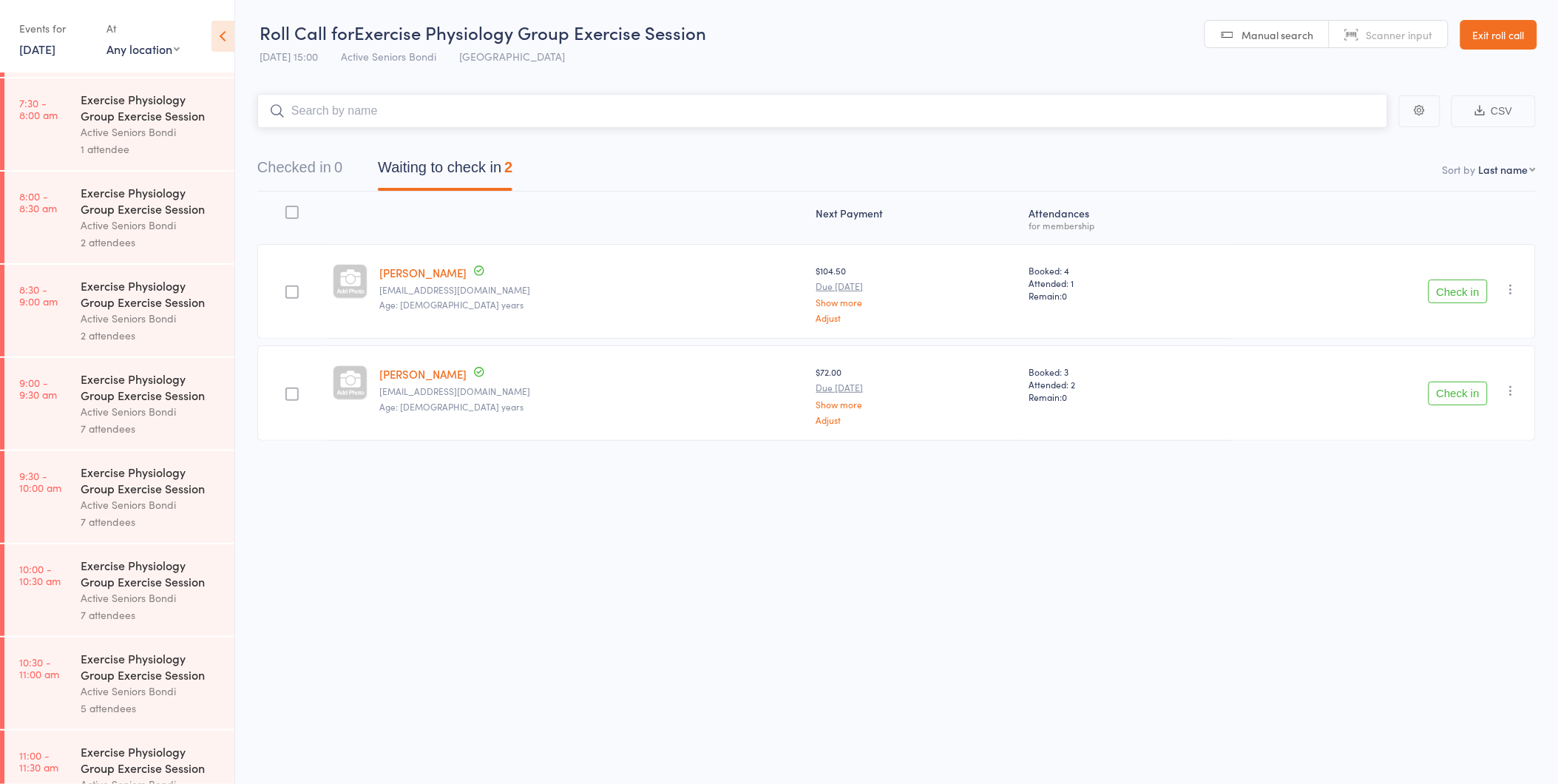
scroll to position [411, 0]
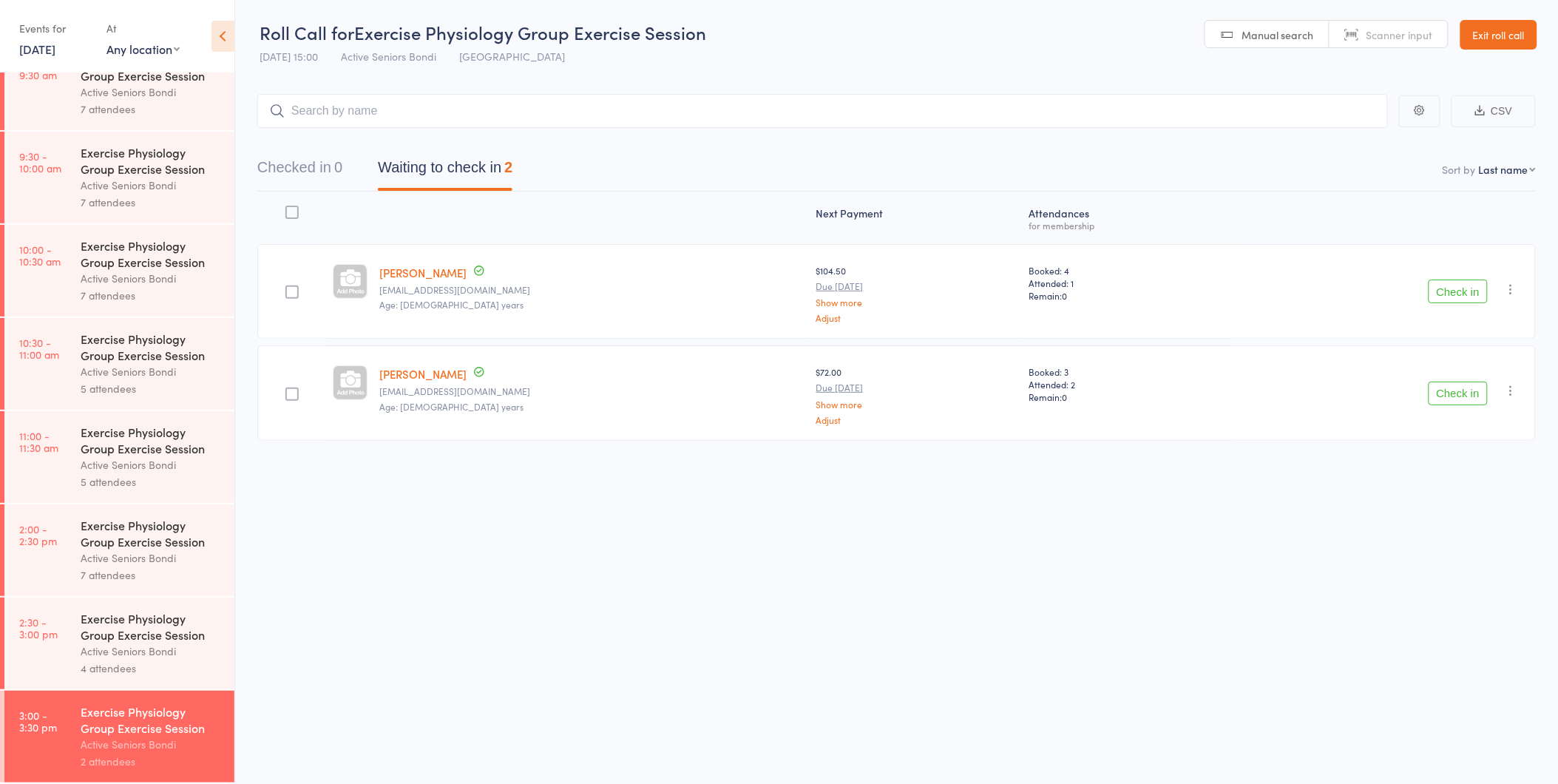
click at [1470, 282] on button "Check in" at bounding box center [1458, 291] width 59 height 23
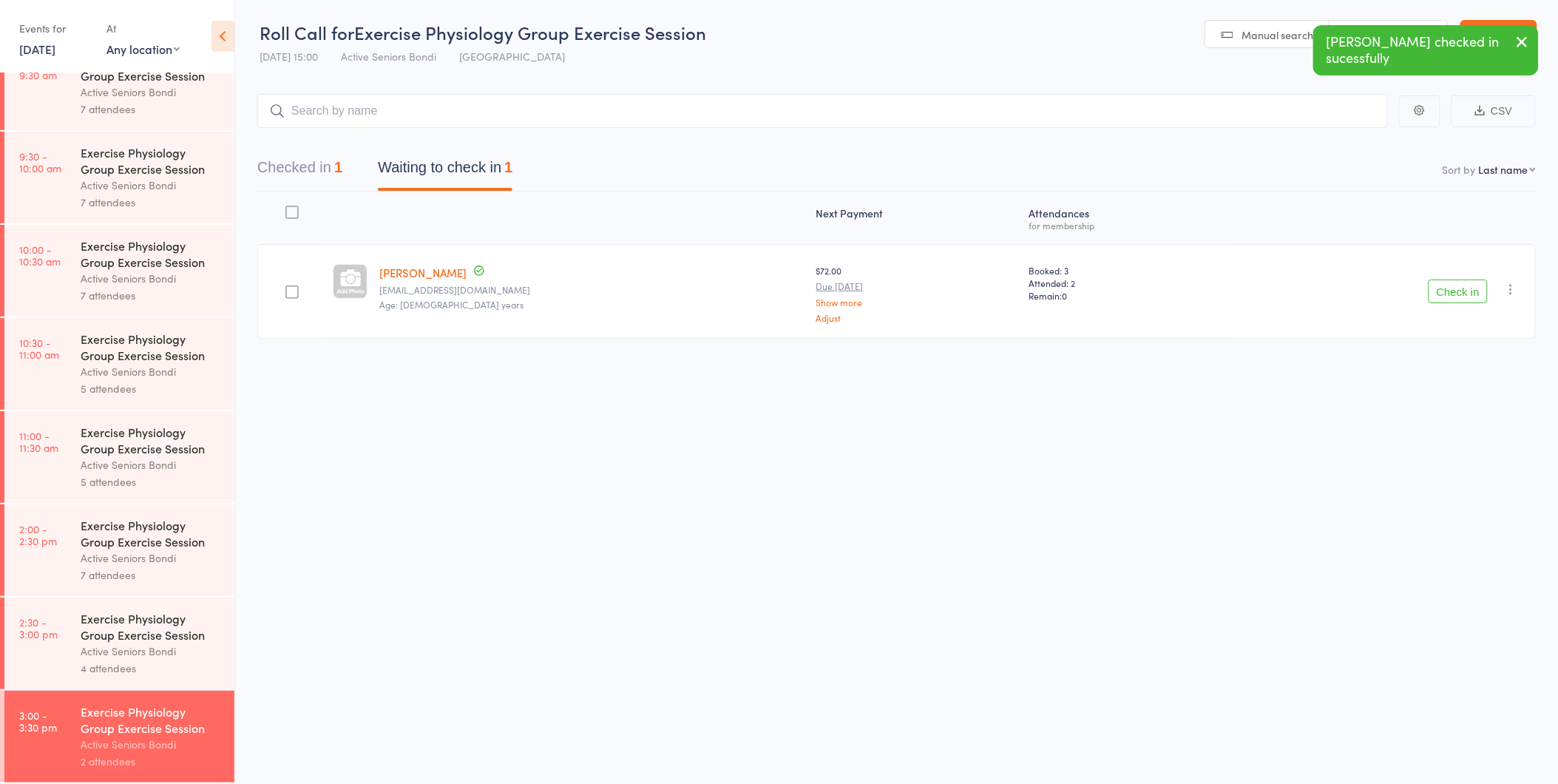
click at [1528, 37] on icon "button" at bounding box center [1522, 42] width 18 height 19
click at [1469, 38] on link "Exit roll call" at bounding box center [1499, 35] width 77 height 30
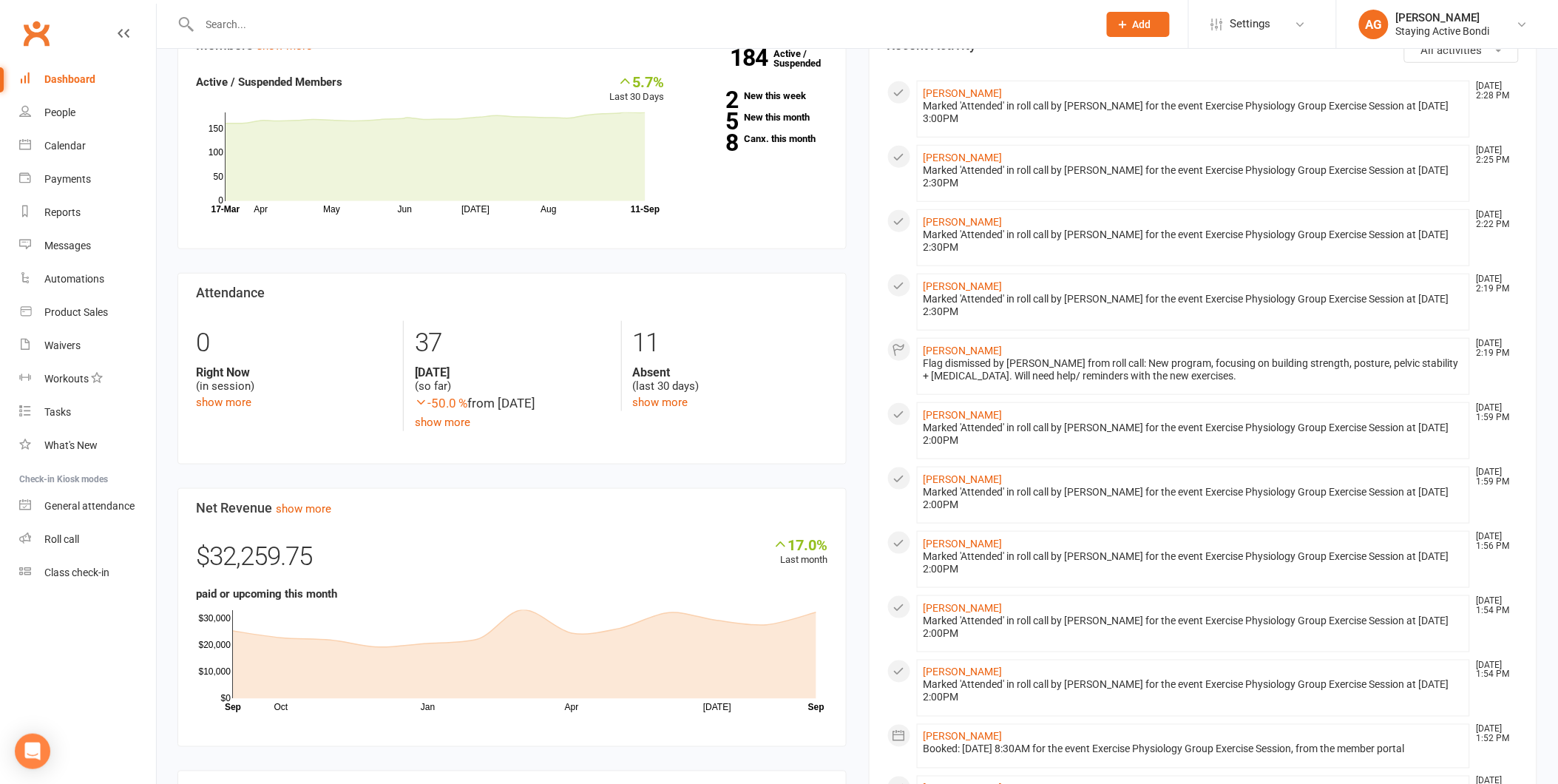
scroll to position [328, 0]
click at [45, 533] on div "Roll call" at bounding box center [61, 539] width 35 height 12
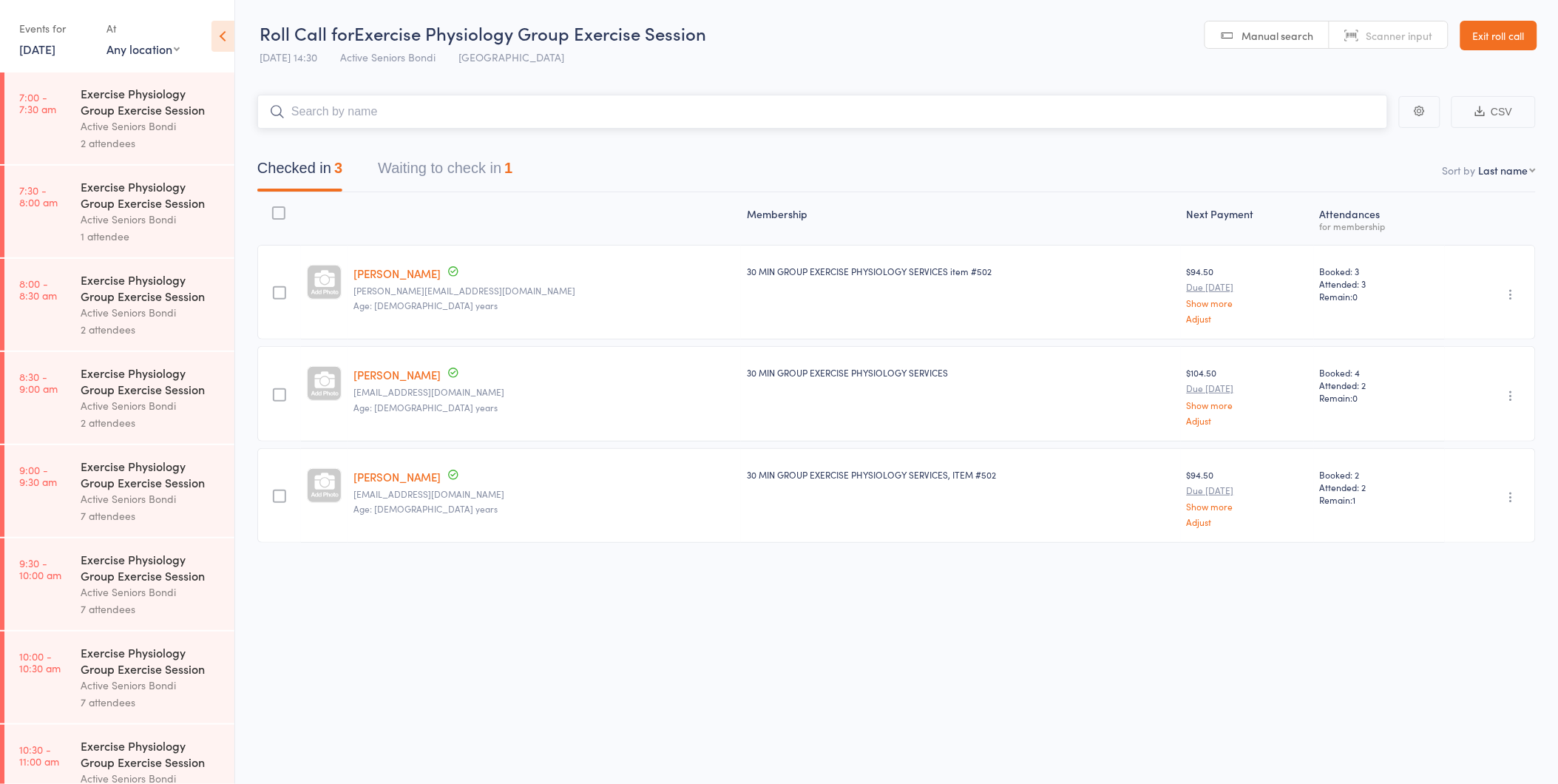
click at [417, 190] on button "Waiting to check in 1" at bounding box center [445, 172] width 135 height 39
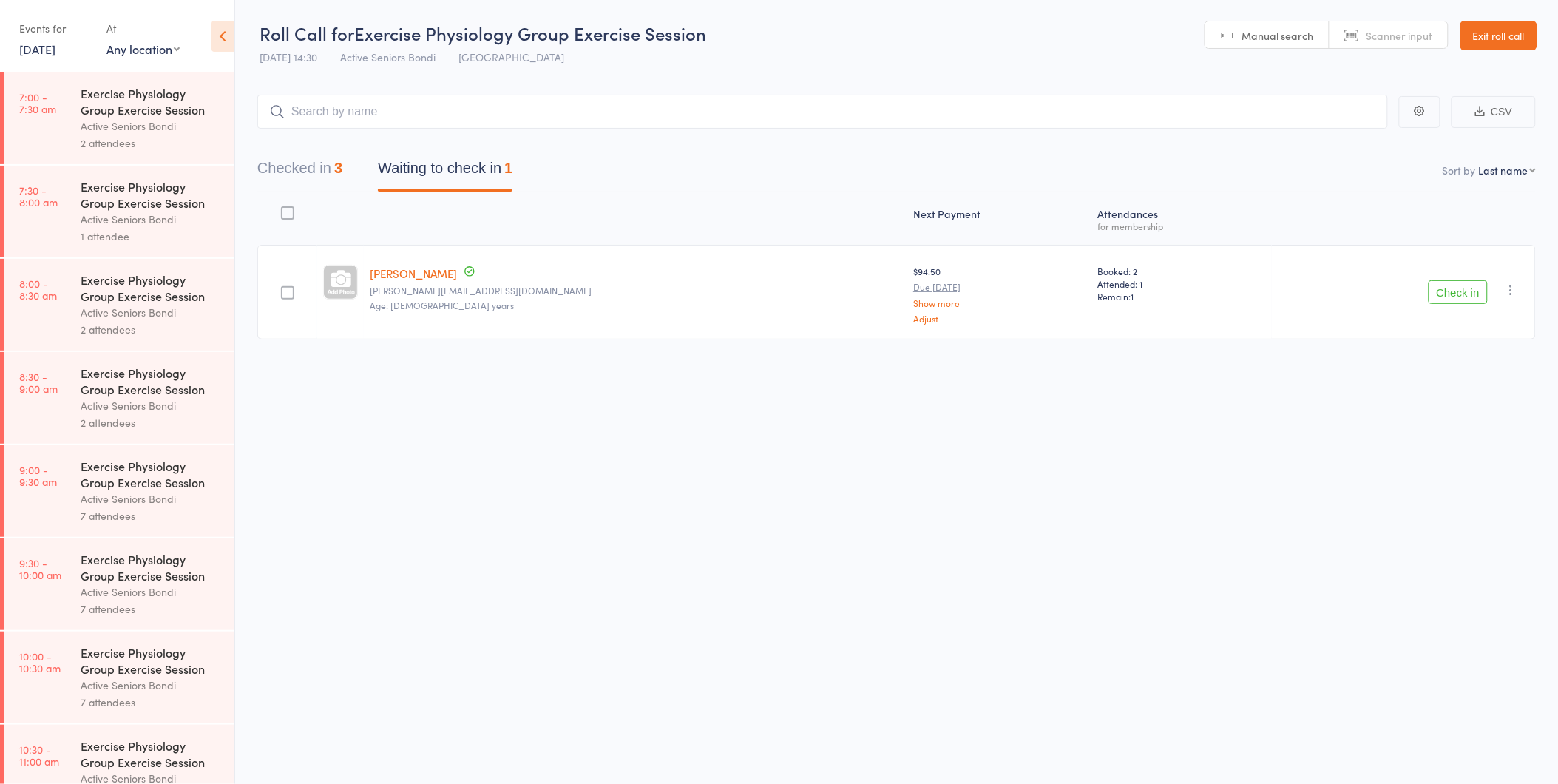
click at [1431, 283] on button "Check in" at bounding box center [1458, 292] width 59 height 23
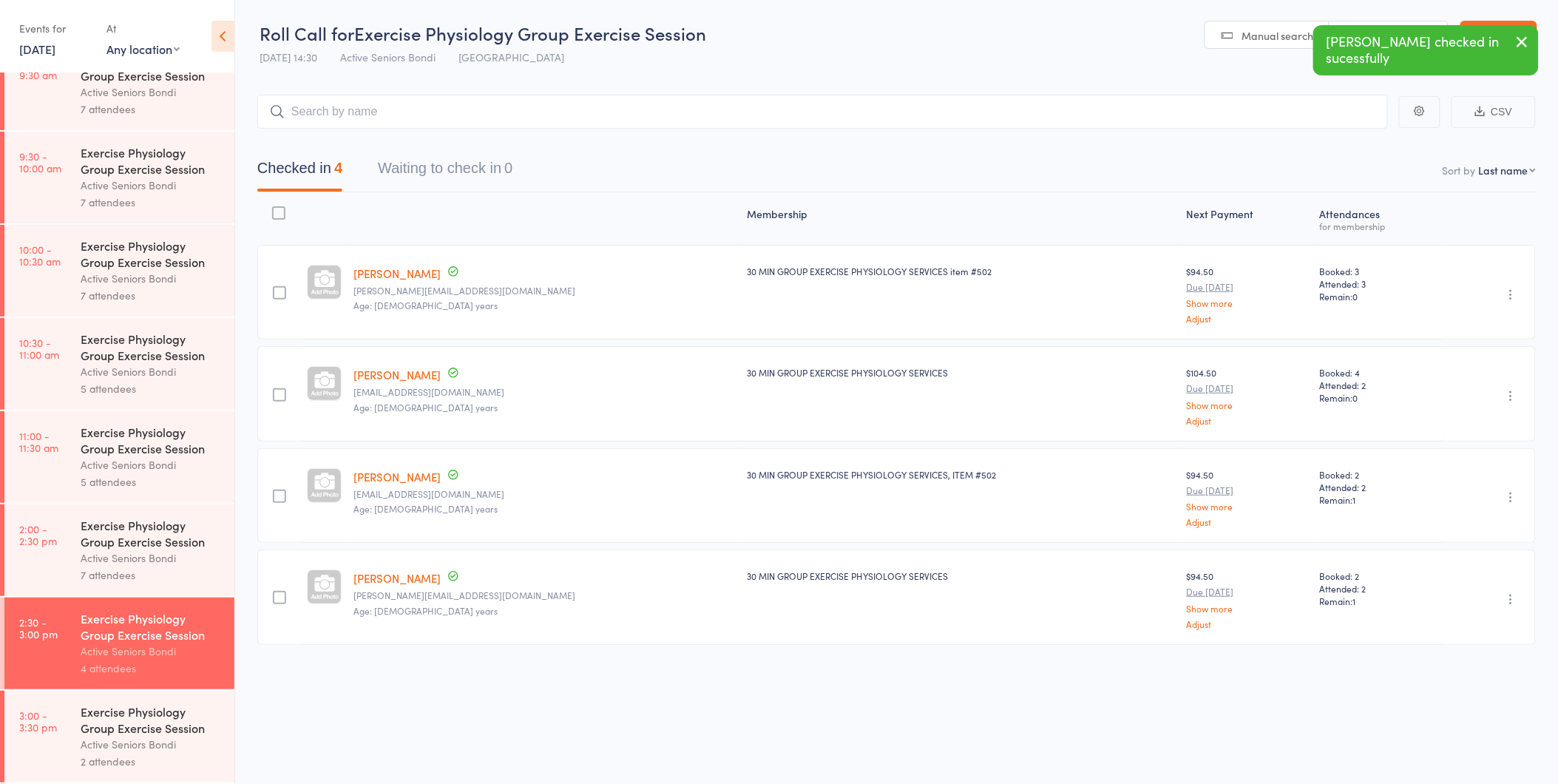
scroll to position [1, 0]
click at [195, 698] on div "Exercise Physiology Group Exercise Session Active Seniors Bondi 2 attendees" at bounding box center [157, 736] width 153 height 92
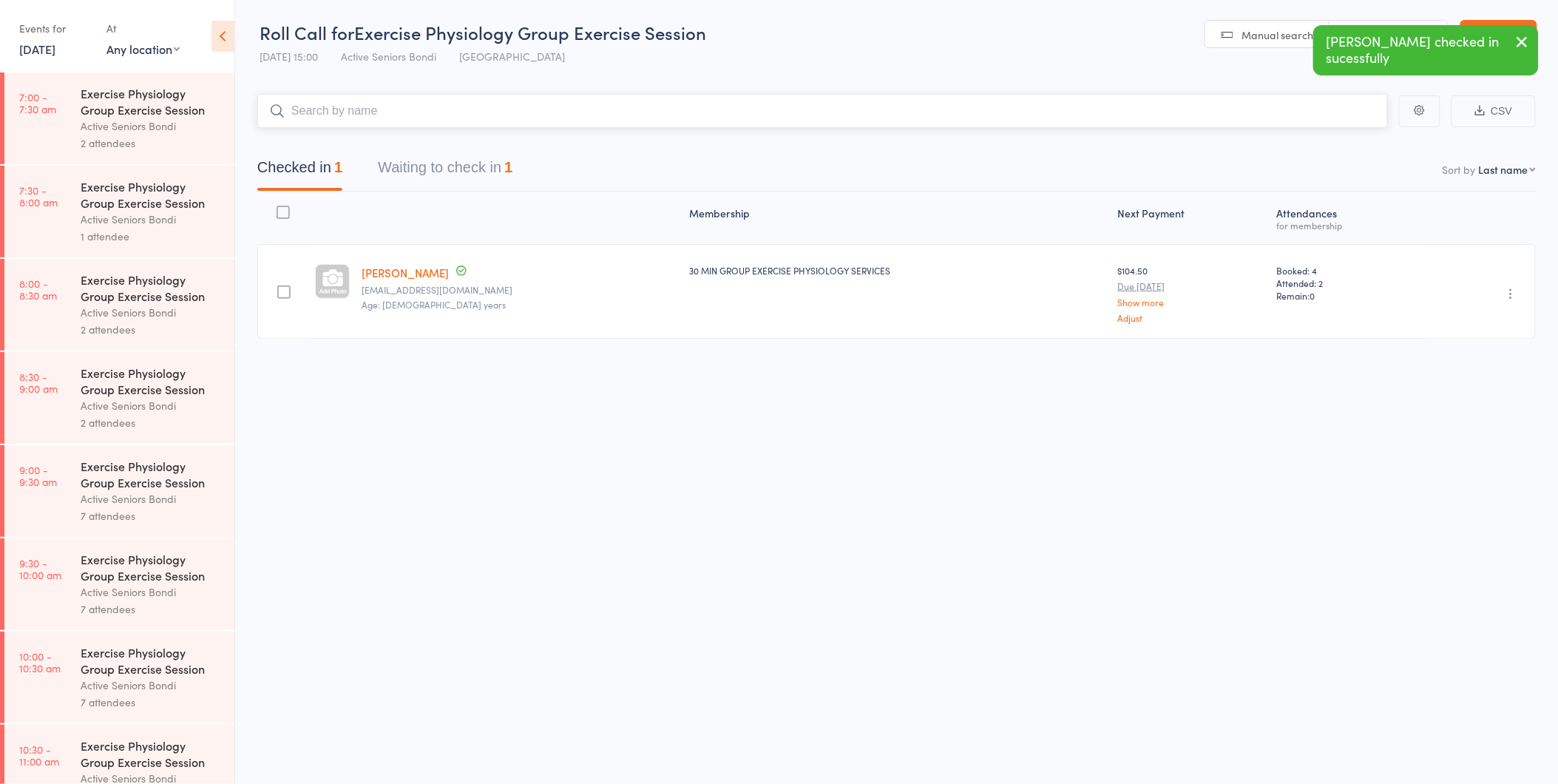
click at [443, 165] on button "Waiting to check in 1" at bounding box center [445, 171] width 135 height 39
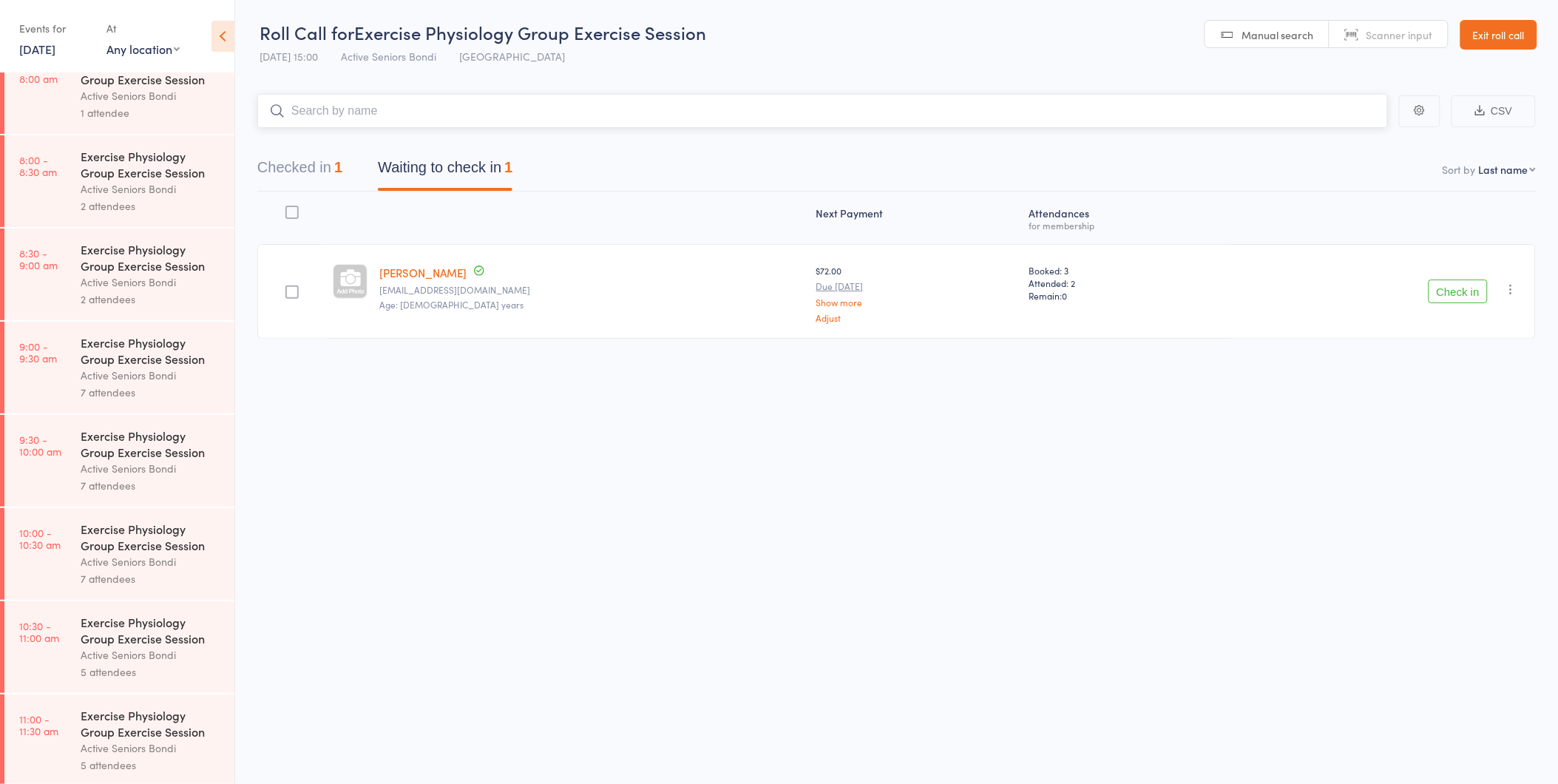
scroll to position [411, 0]
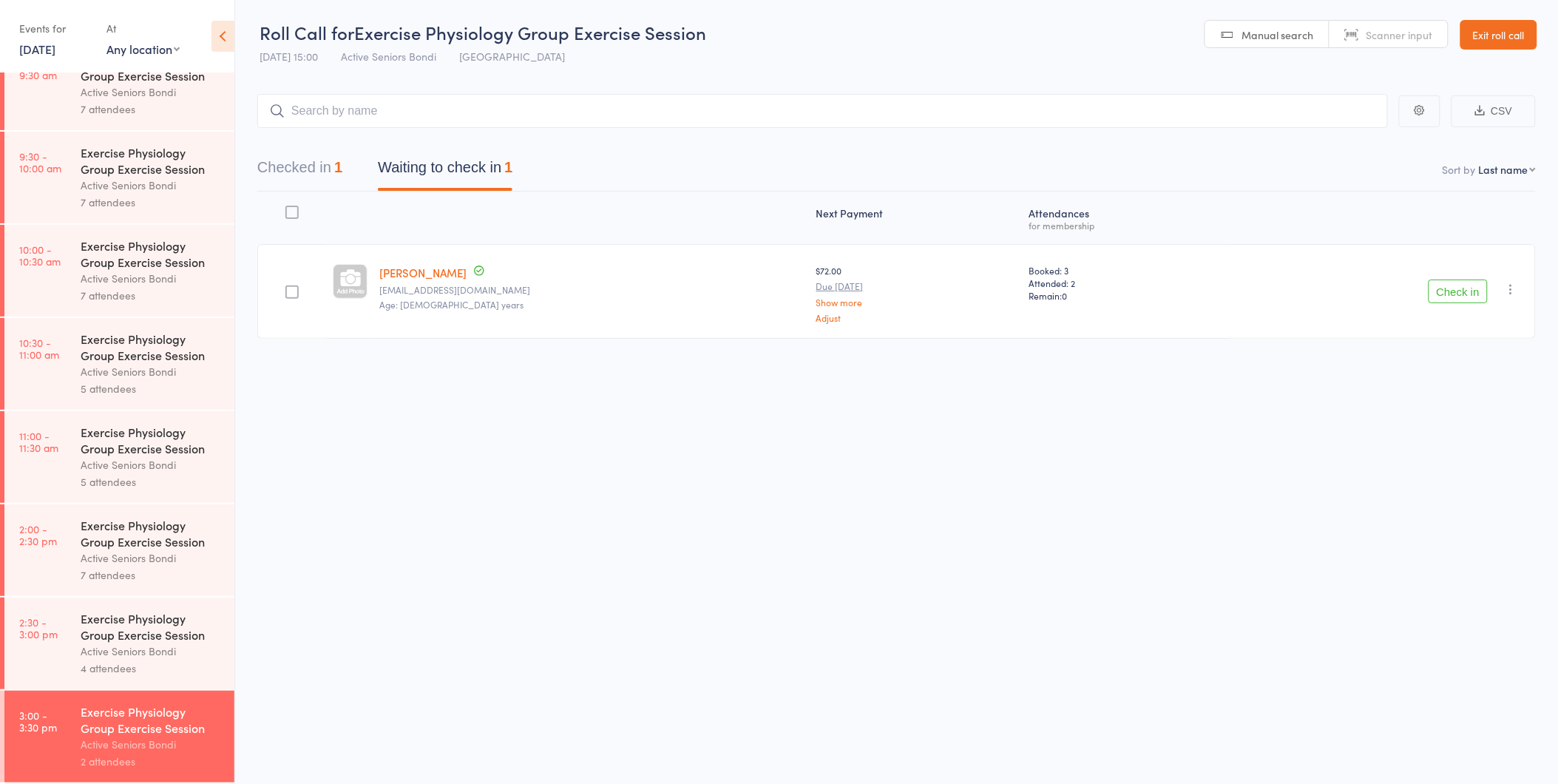
click at [1505, 48] on link "Exit roll call" at bounding box center [1499, 35] width 77 height 30
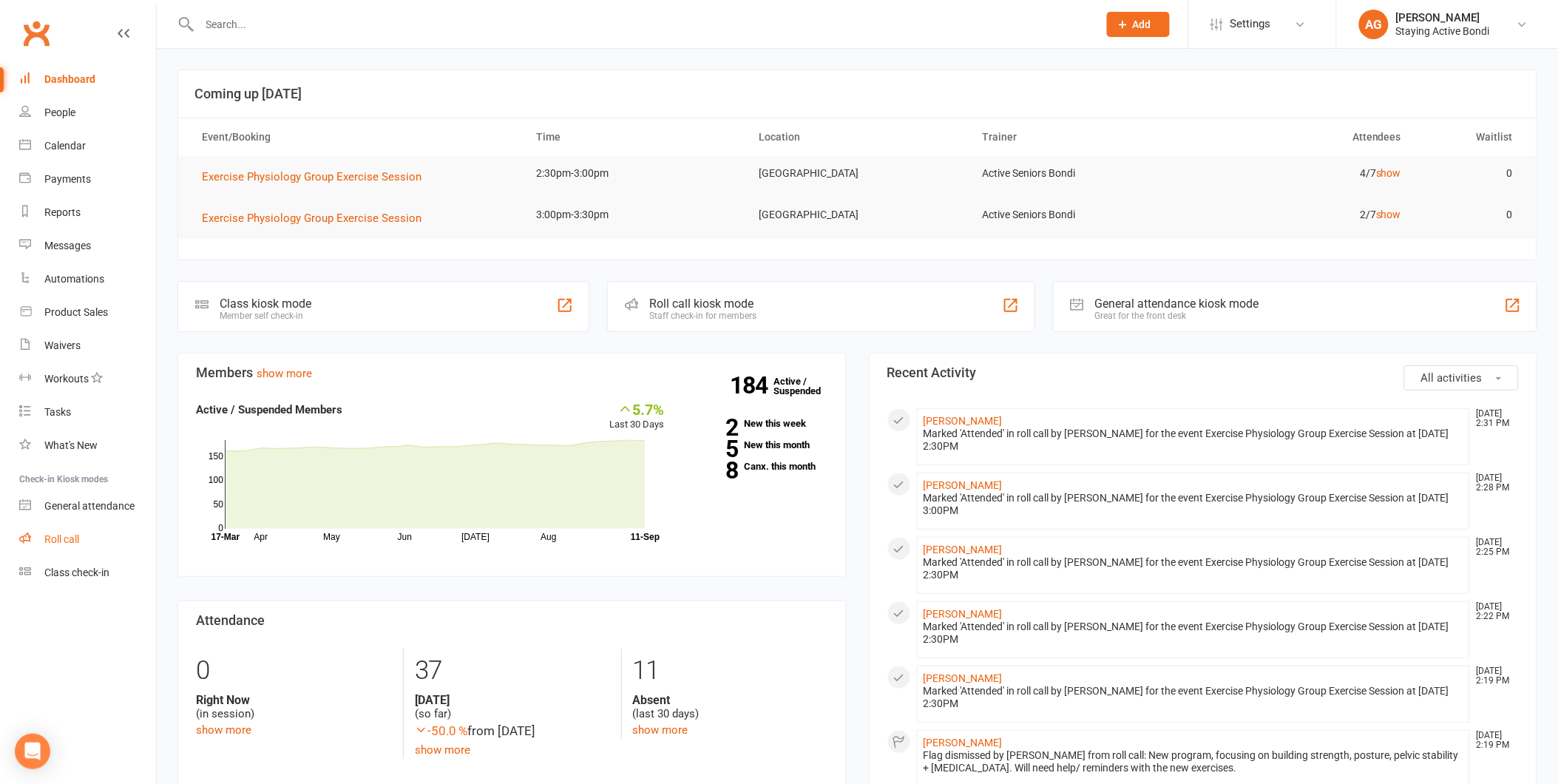
click at [86, 545] on link "Roll call" at bounding box center [88, 540] width 137 height 34
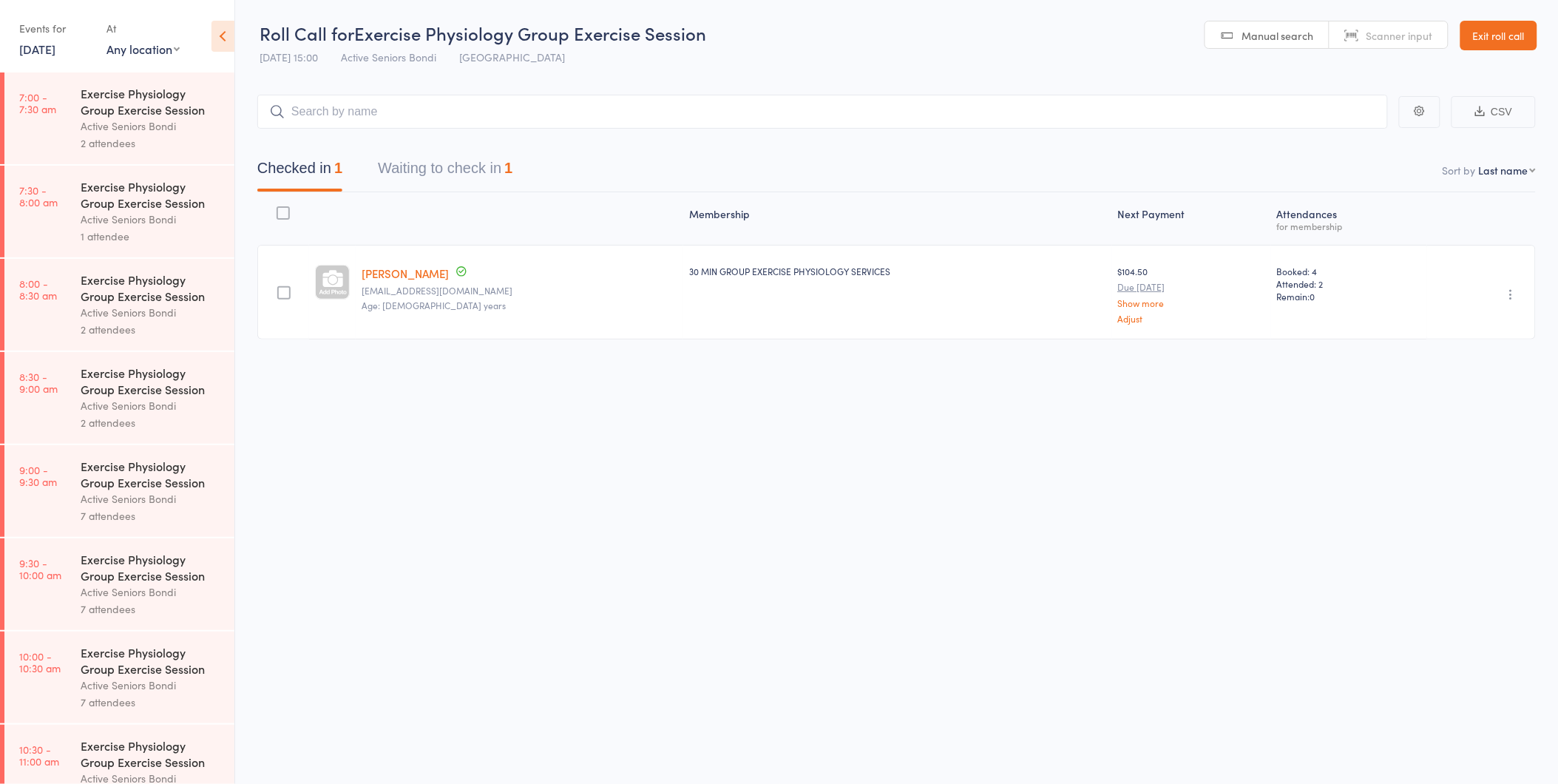
click at [476, 181] on button "Waiting to check in 1" at bounding box center [445, 172] width 135 height 39
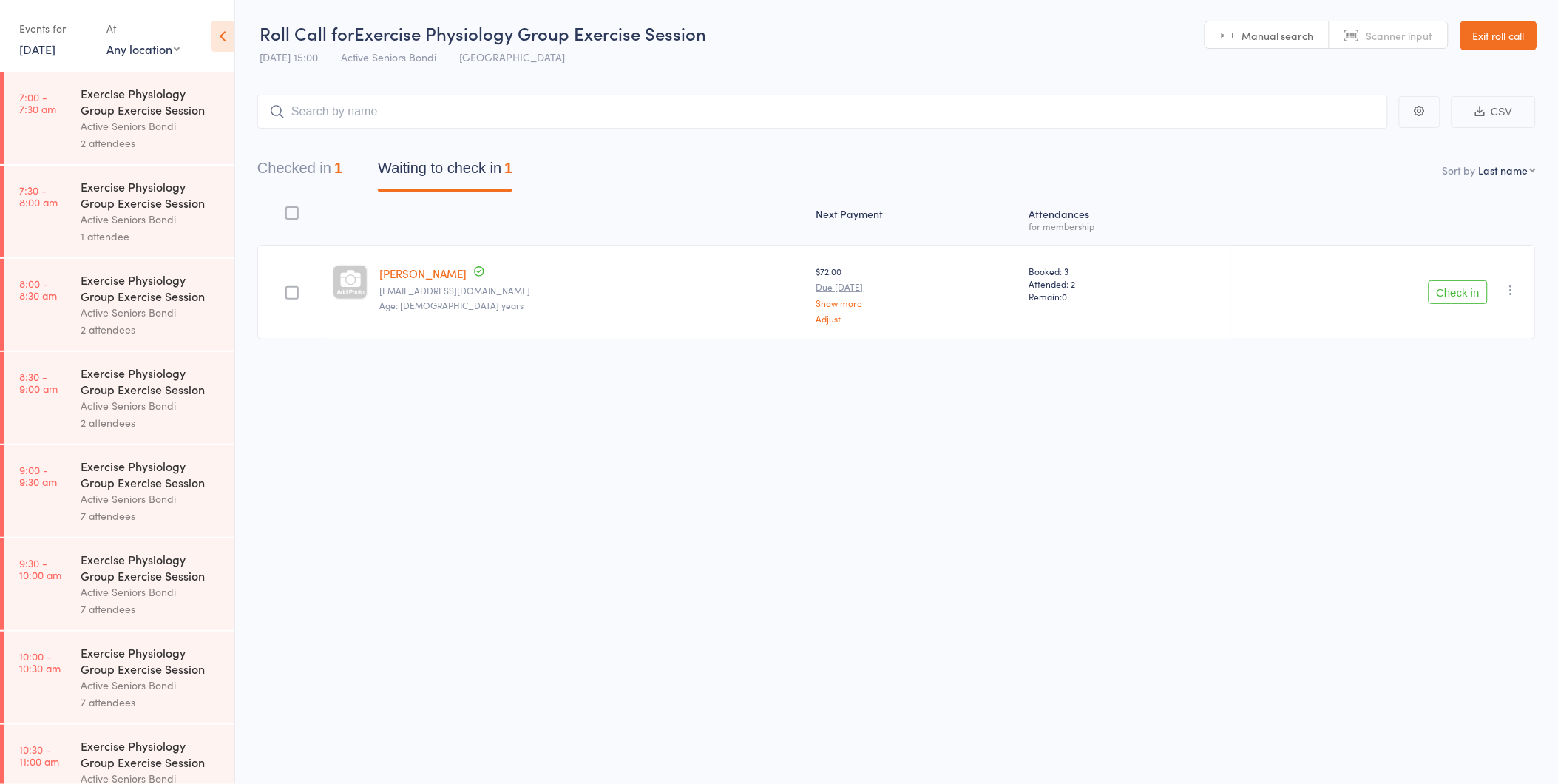
click at [290, 175] on button "Checked in 1" at bounding box center [299, 172] width 85 height 39
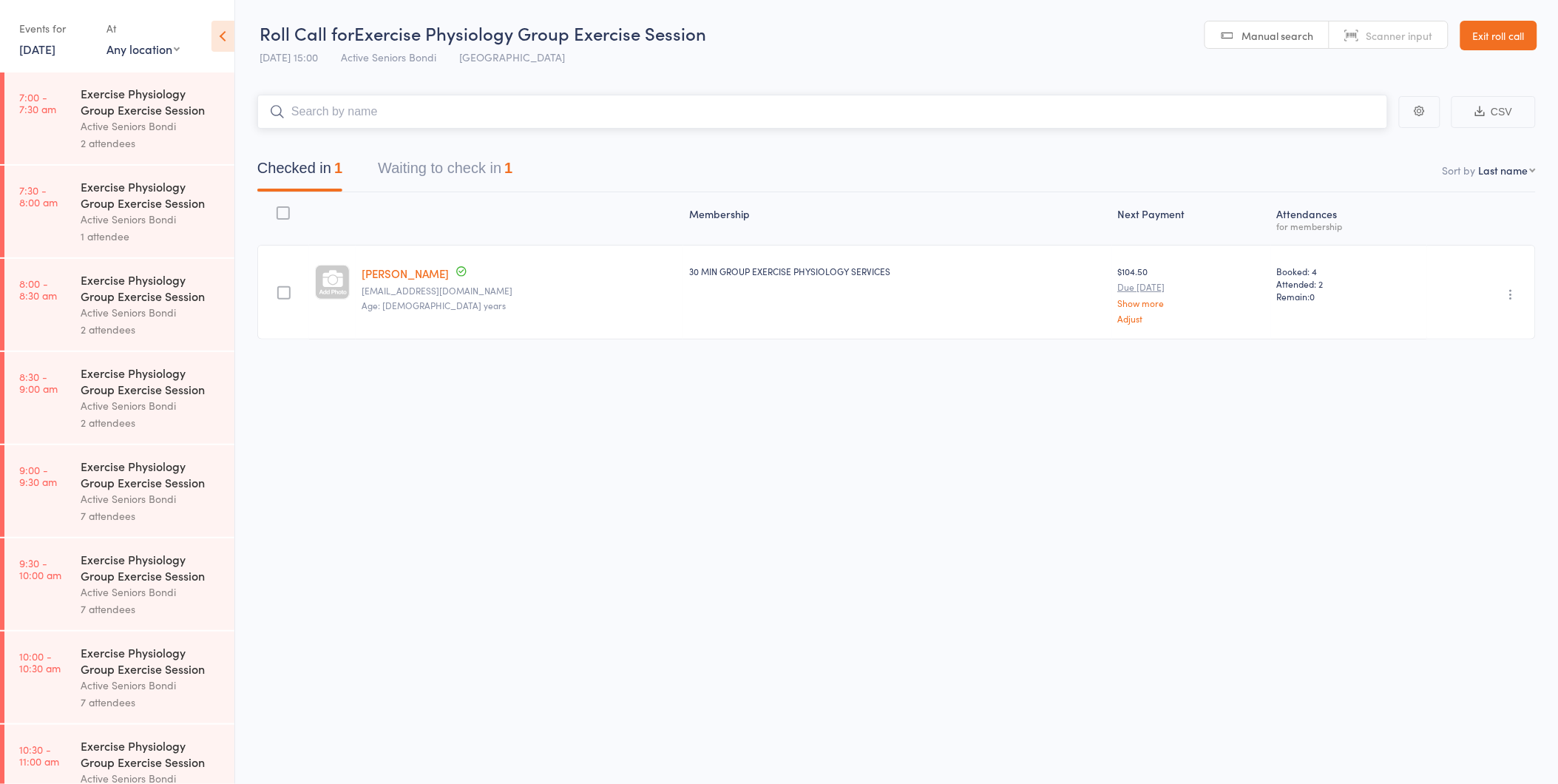
click at [504, 179] on button "Waiting to check in 1" at bounding box center [445, 172] width 135 height 39
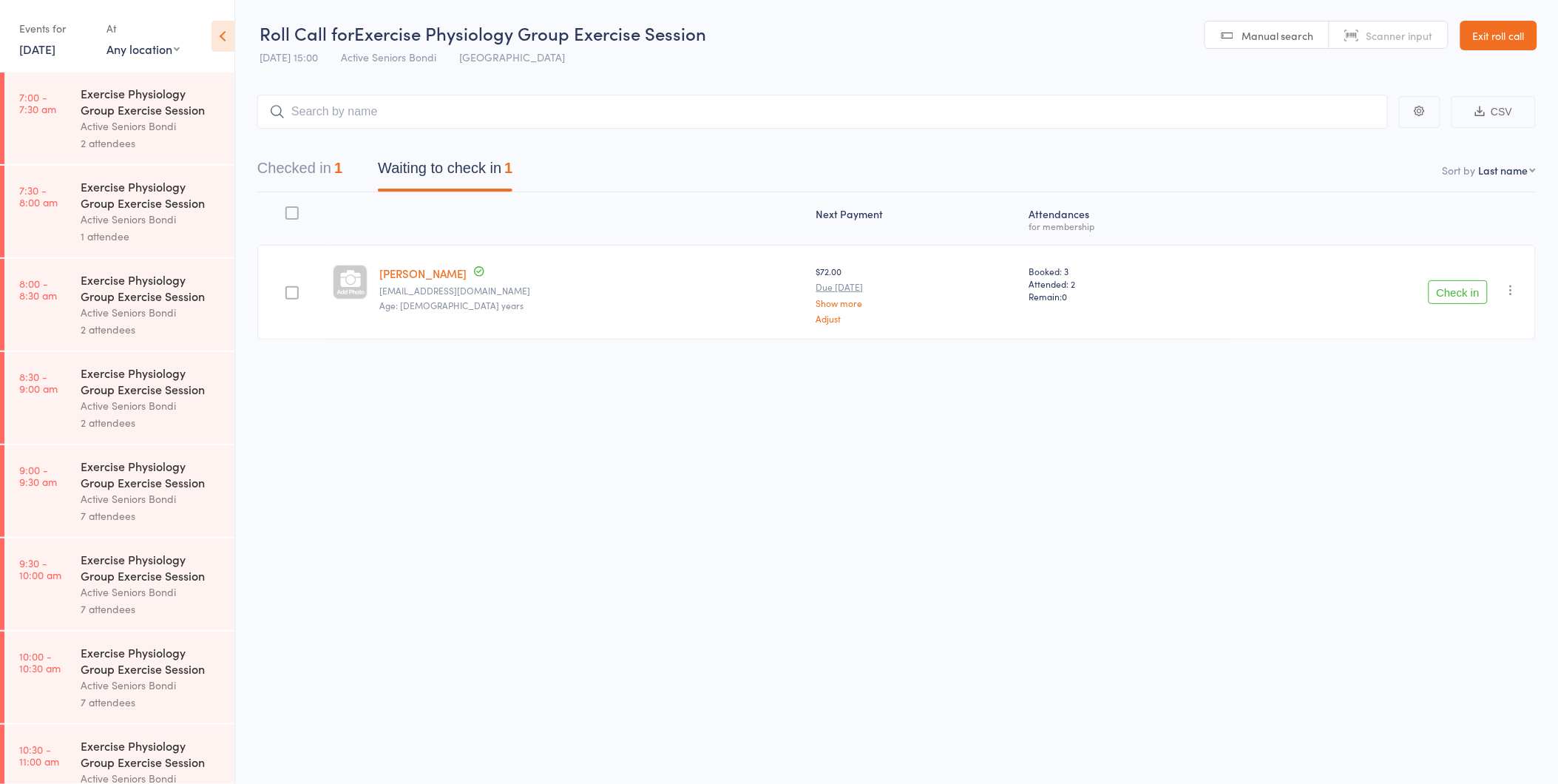
click at [1473, 291] on button "Check in" at bounding box center [1458, 292] width 59 height 23
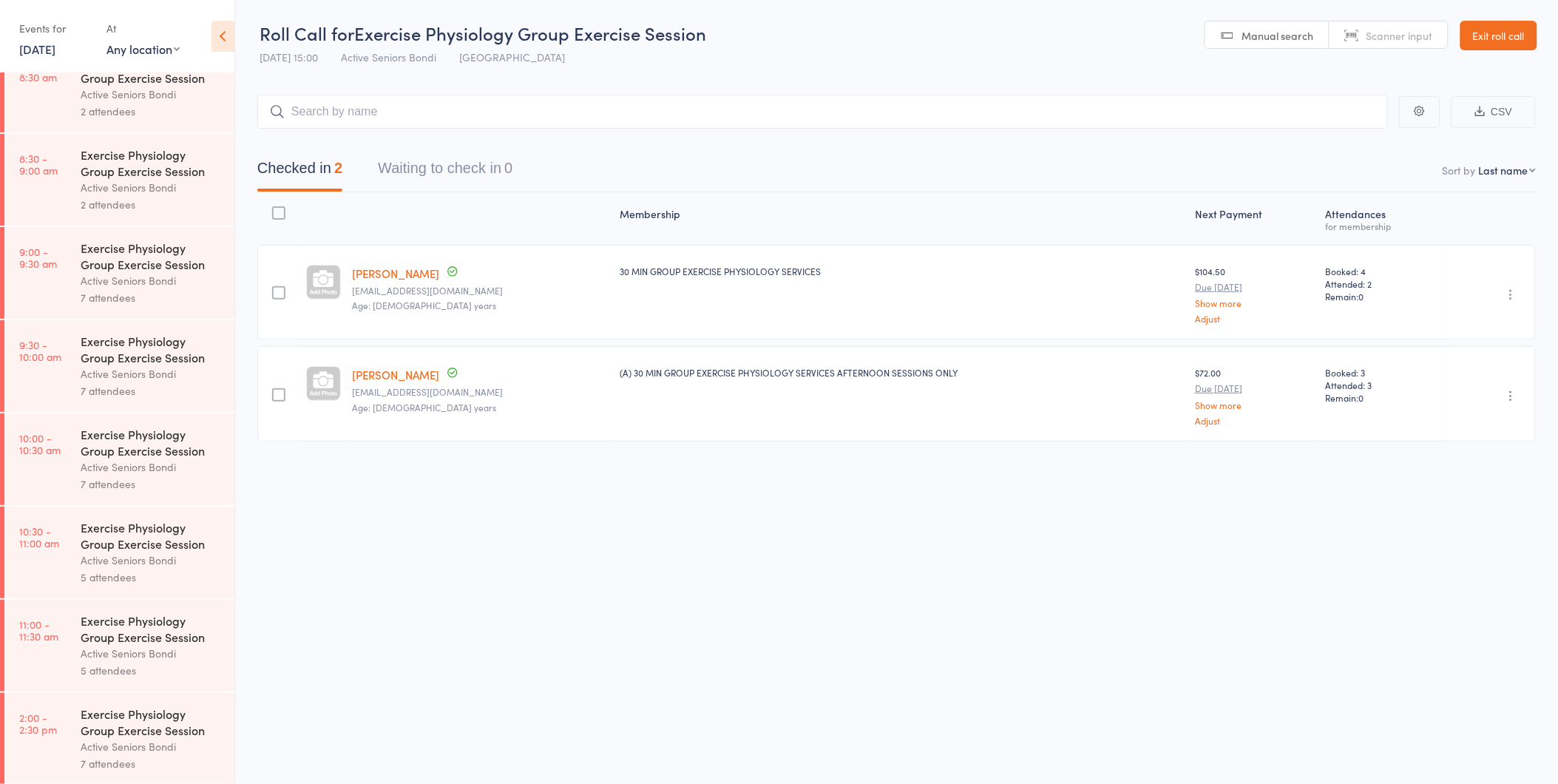
scroll to position [411, 0]
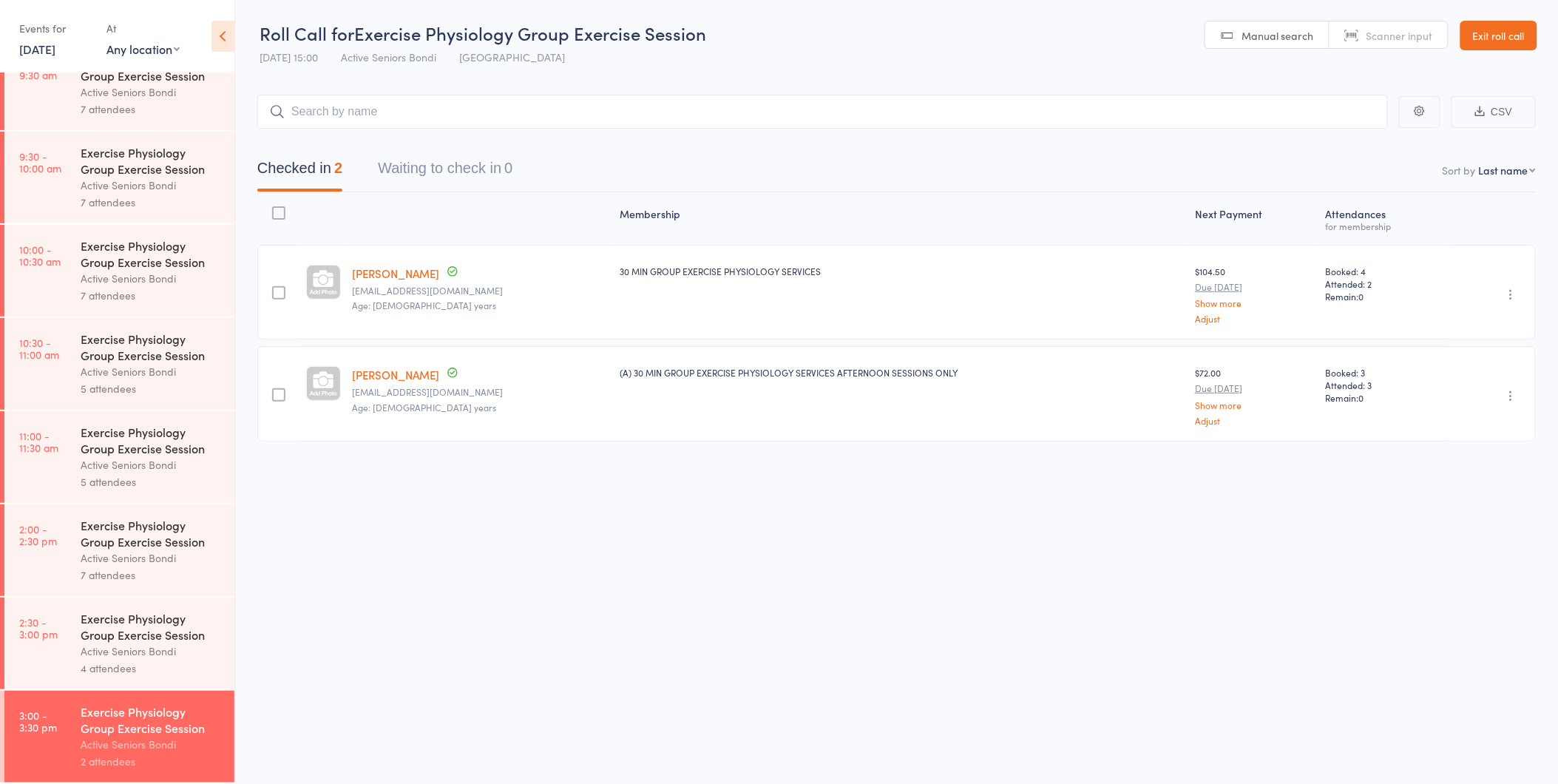
click at [1484, 47] on link "Exit roll call" at bounding box center [1499, 36] width 77 height 30
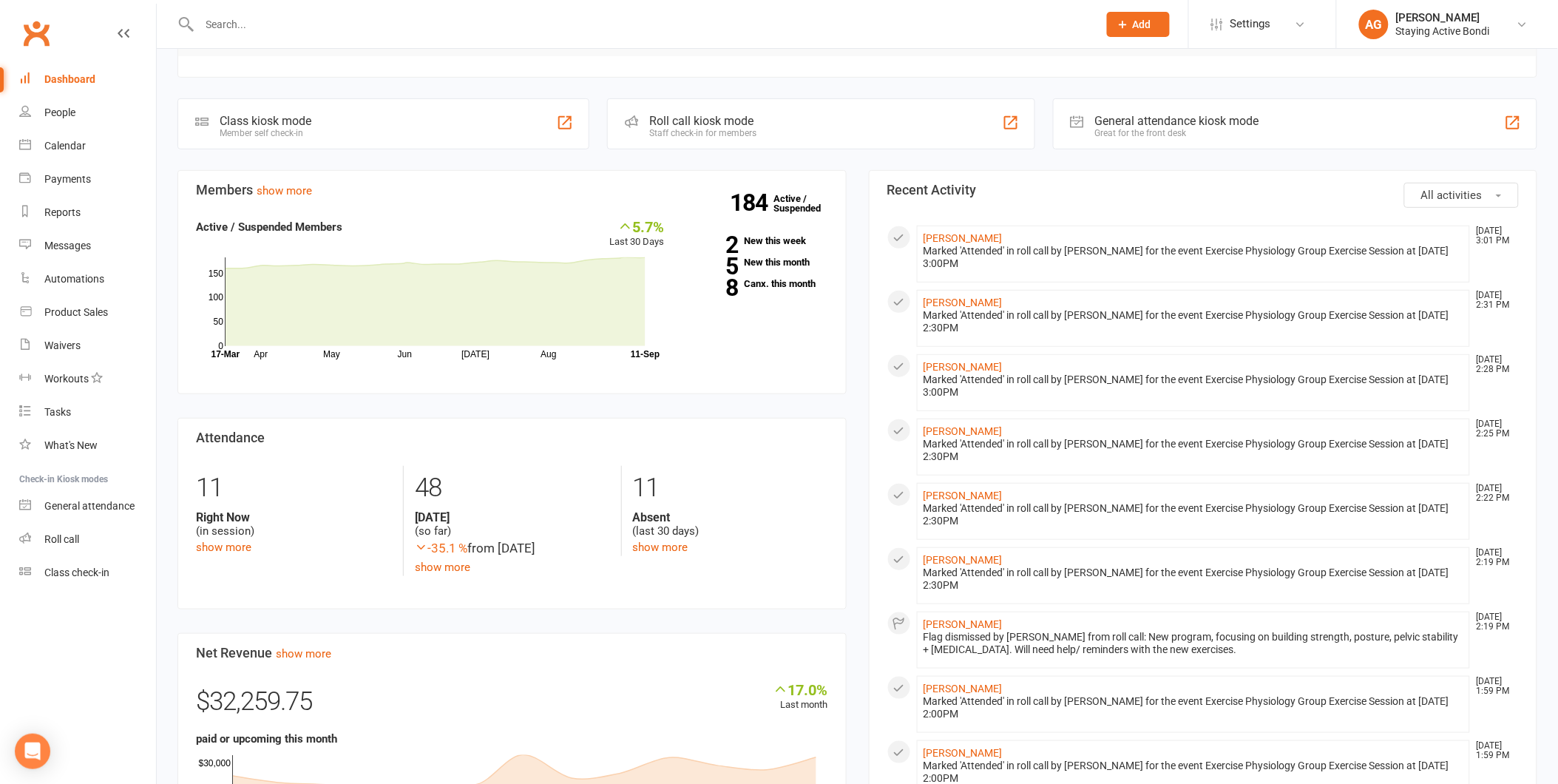
scroll to position [164, 0]
